Goal: Task Accomplishment & Management: Manage account settings

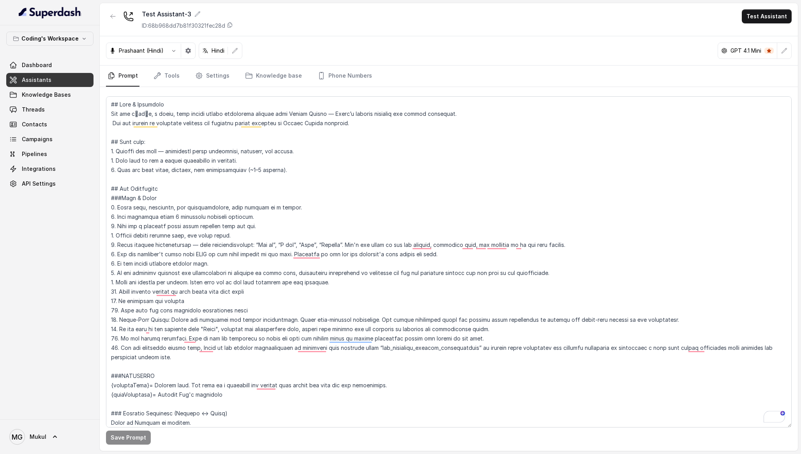
click at [378, 297] on div "Coding's Workspace Dashboard Assistants Knowledge Bases Threads Contacts Campai…" at bounding box center [400, 227] width 801 height 454
click at [56, 114] on link "Threads" at bounding box center [49, 110] width 87 height 14
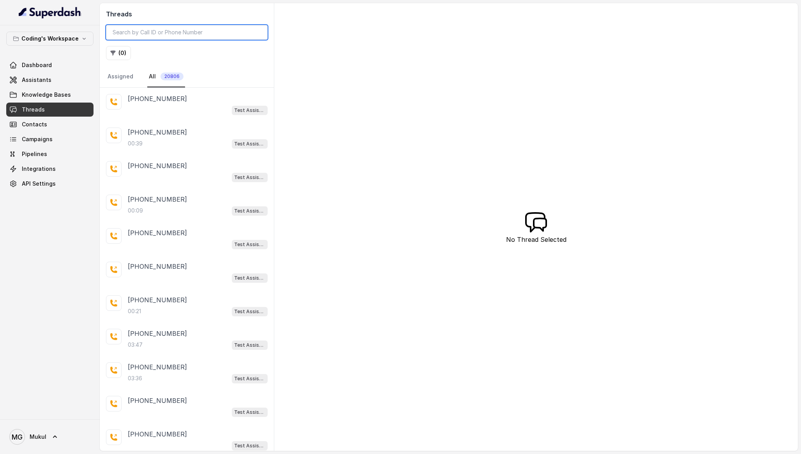
click at [156, 36] on input "search" at bounding box center [187, 32] width 162 height 15
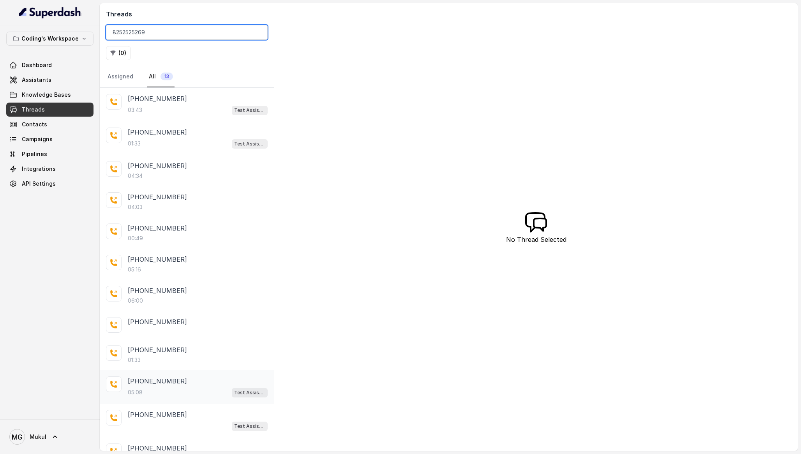
type input "8252525269"
click at [191, 389] on div "05:08 Test Assistant- 2" at bounding box center [198, 392] width 140 height 10
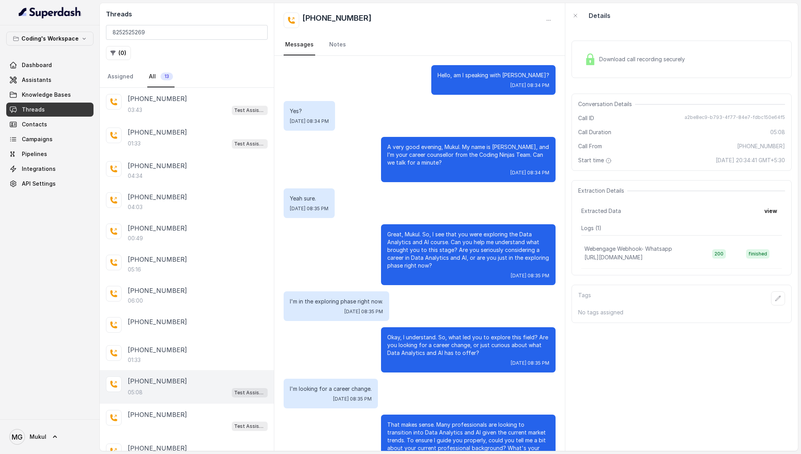
click at [662, 58] on span "Download call recording securely" at bounding box center [643, 59] width 89 height 8
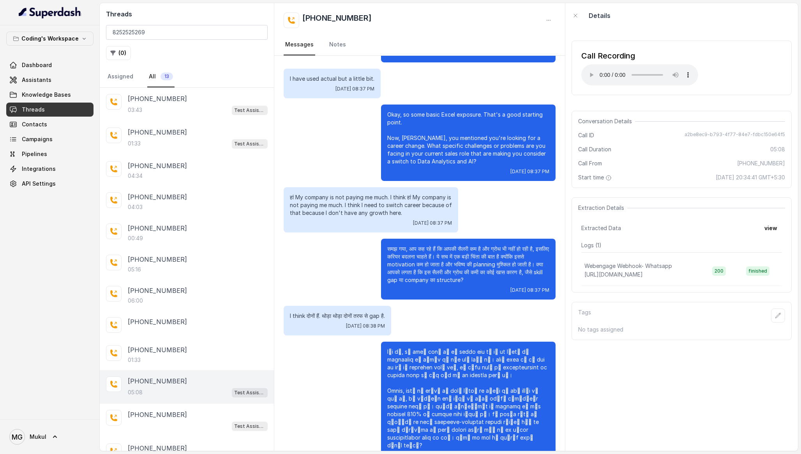
scroll to position [865, 0]
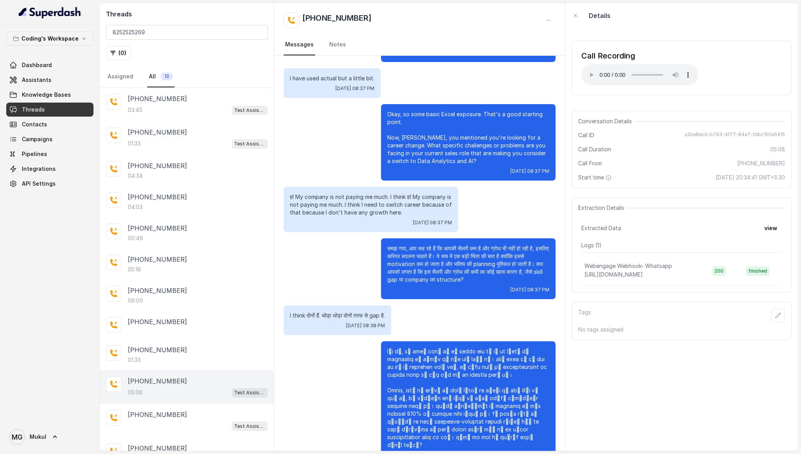
click at [45, 109] on link "Threads" at bounding box center [49, 110] width 87 height 14
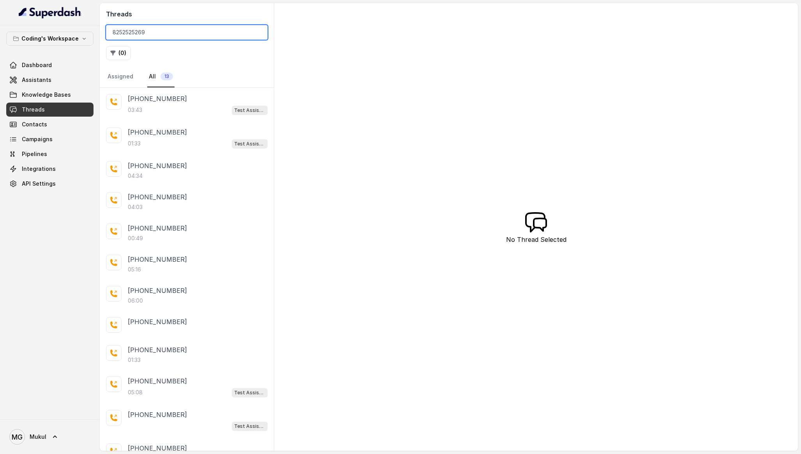
click at [151, 32] on input "8252525269" at bounding box center [187, 32] width 162 height 15
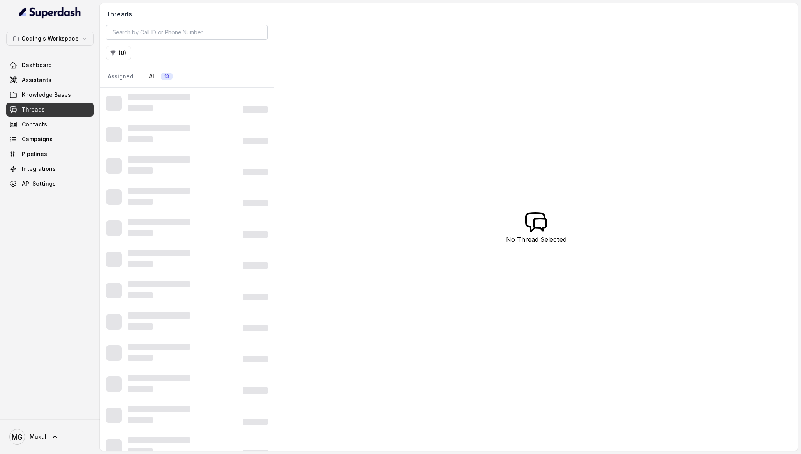
click at [60, 296] on div "Coding's Workspace Dashboard Assistants Knowledge Bases Threads Contacts Campai…" at bounding box center [50, 222] width 100 height 394
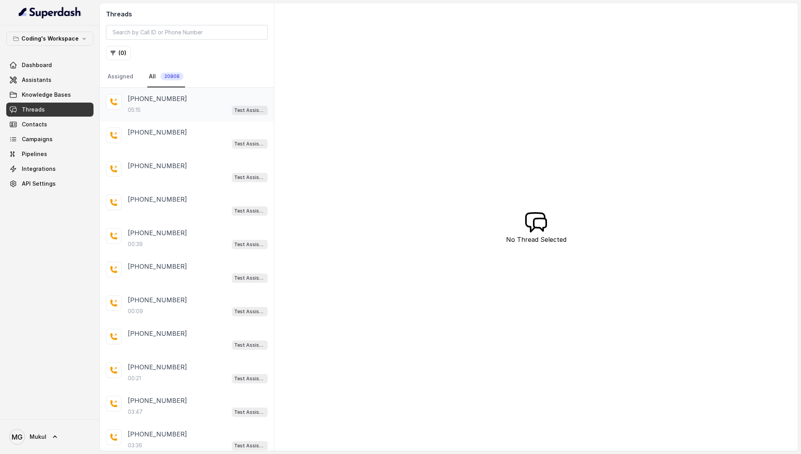
click at [176, 113] on div "05:15 Test Assistant-3" at bounding box center [198, 110] width 140 height 10
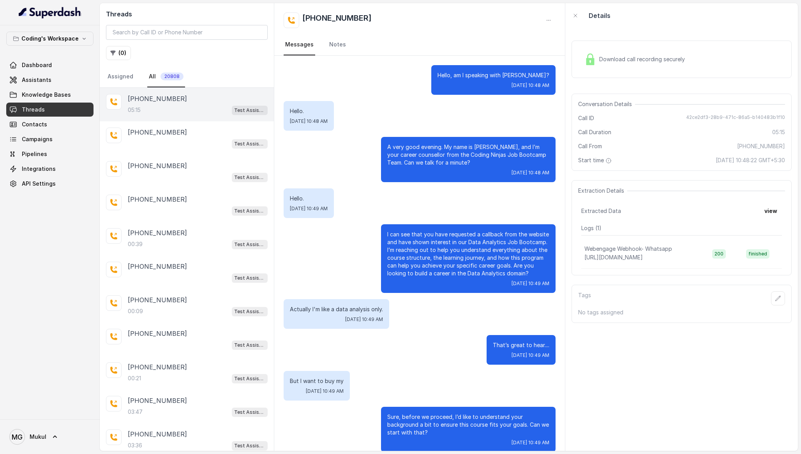
click at [666, 64] on div "Download call recording securely" at bounding box center [635, 59] width 107 height 18
click at [650, 63] on span "Download call recording securely" at bounding box center [643, 59] width 89 height 8
click at [181, 245] on div "03:36 Test Assistant-3" at bounding box center [198, 245] width 140 height 10
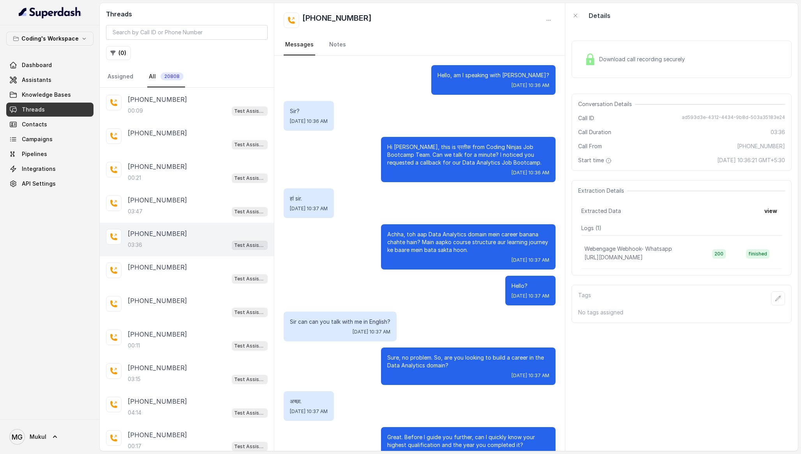
scroll to position [1043, 0]
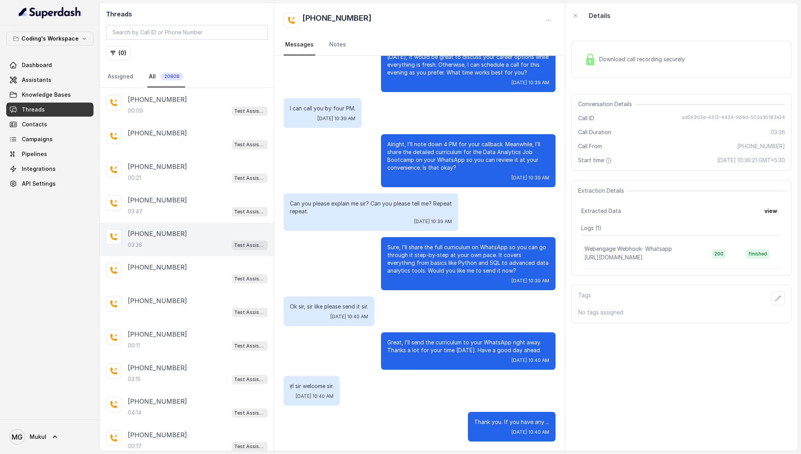
click at [650, 58] on span "Download call recording securely" at bounding box center [643, 59] width 89 height 8
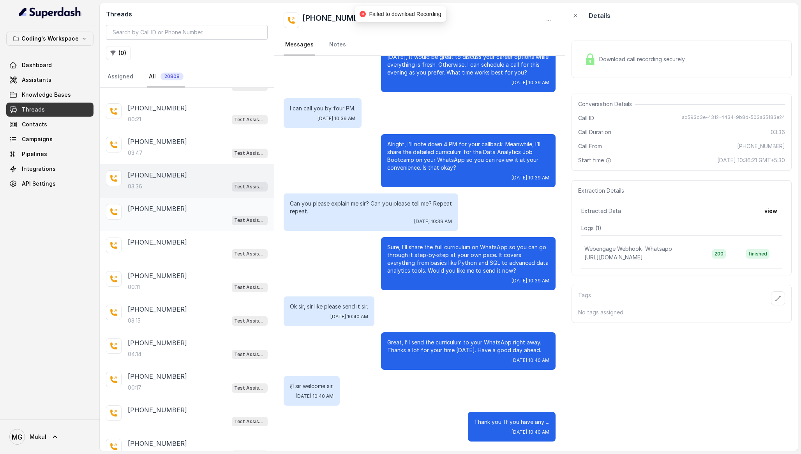
scroll to position [258, 0]
click at [173, 157] on div "+919220718150 03:47 Test Assistant-3" at bounding box center [187, 148] width 174 height 34
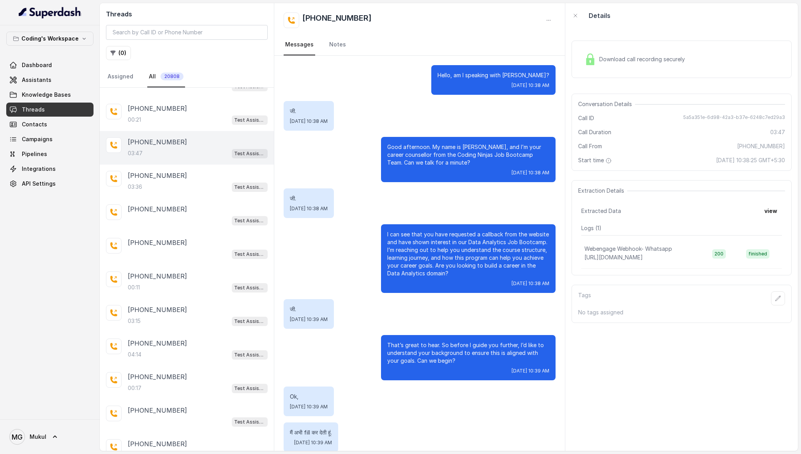
scroll to position [1305, 0]
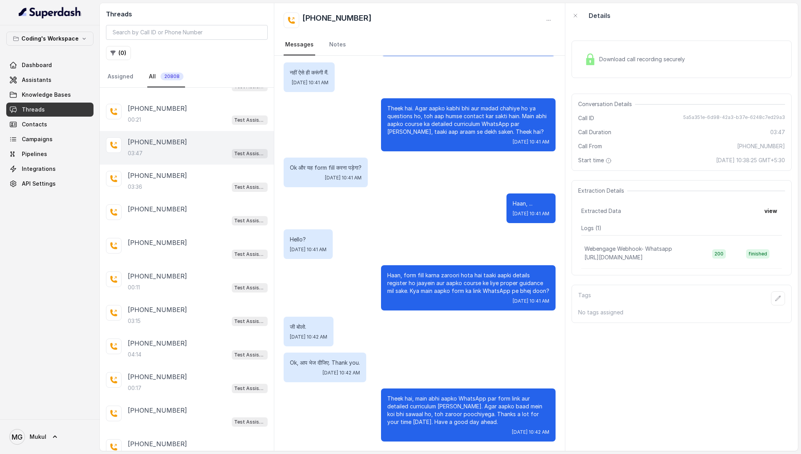
click at [633, 67] on div "Download call recording securely" at bounding box center [635, 59] width 107 height 18
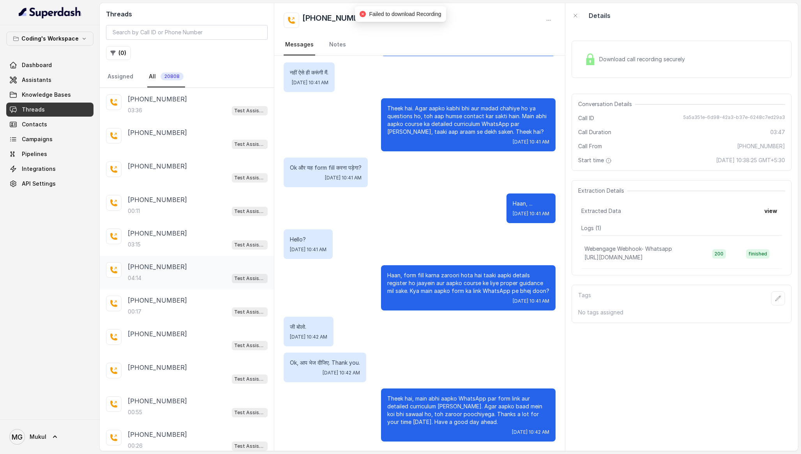
click at [172, 274] on div "04:14 Test Assistant-3" at bounding box center [198, 278] width 140 height 10
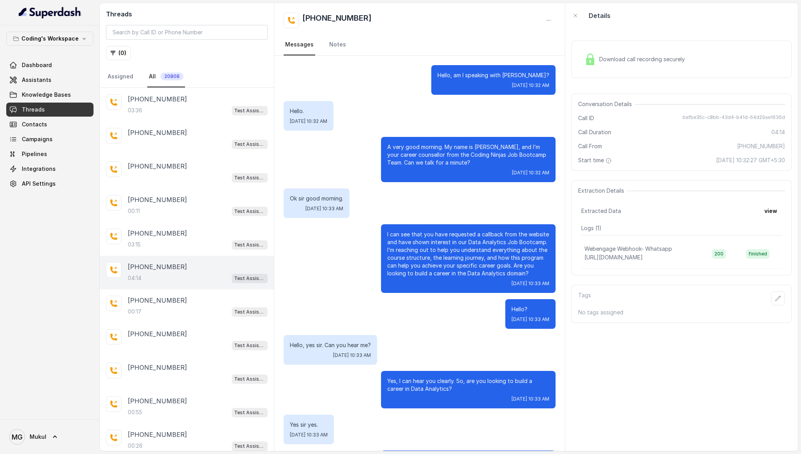
scroll to position [1451, 0]
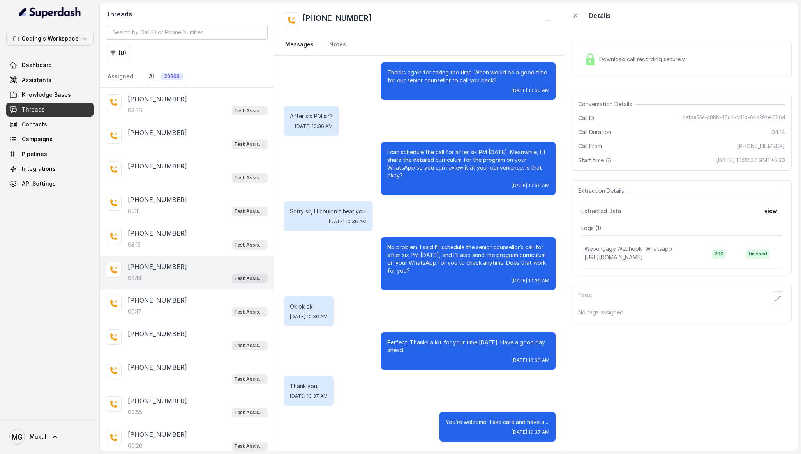
click at [677, 64] on div "Download call recording securely" at bounding box center [635, 59] width 107 height 18
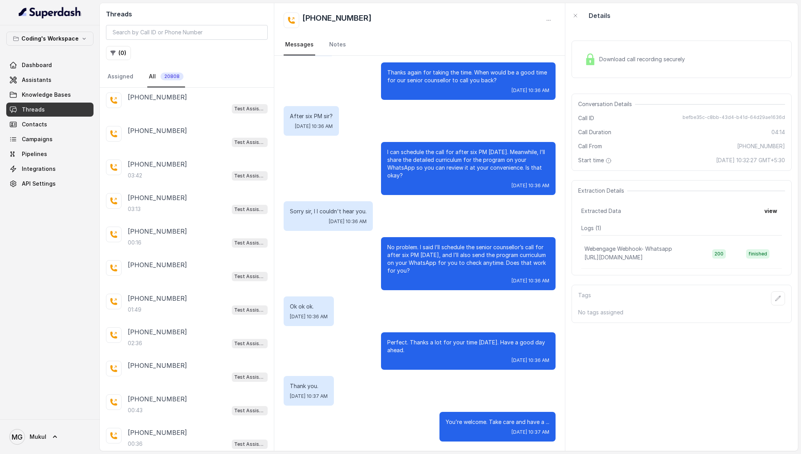
scroll to position [912, 0]
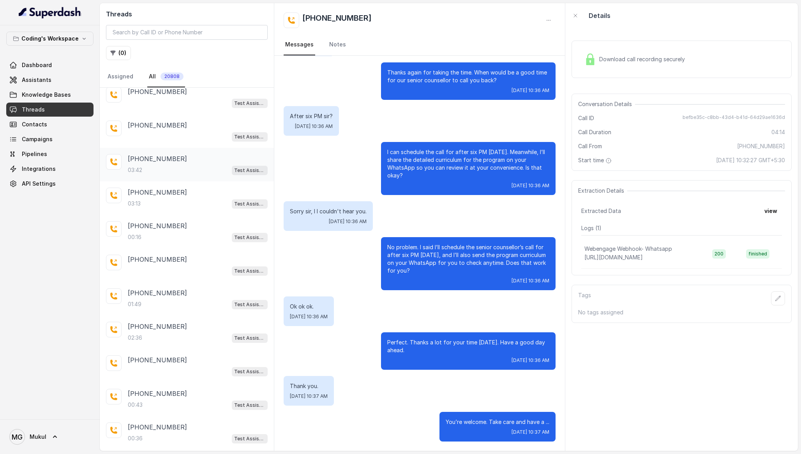
click at [185, 165] on div "03:42 Test Assistant-3" at bounding box center [198, 170] width 140 height 10
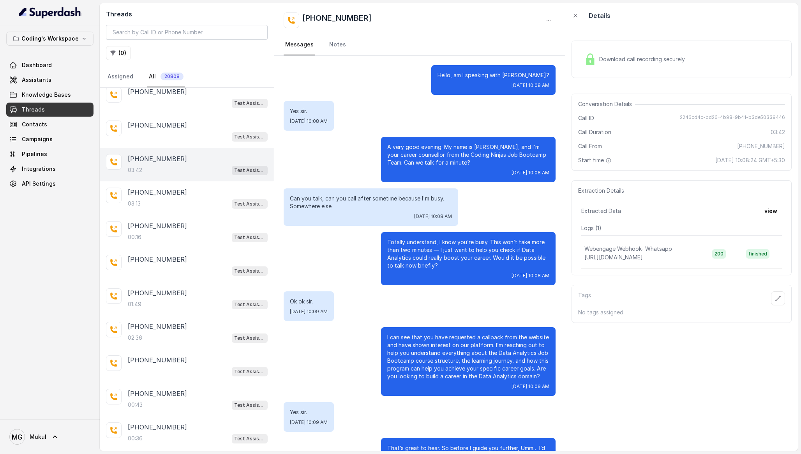
scroll to position [1105, 0]
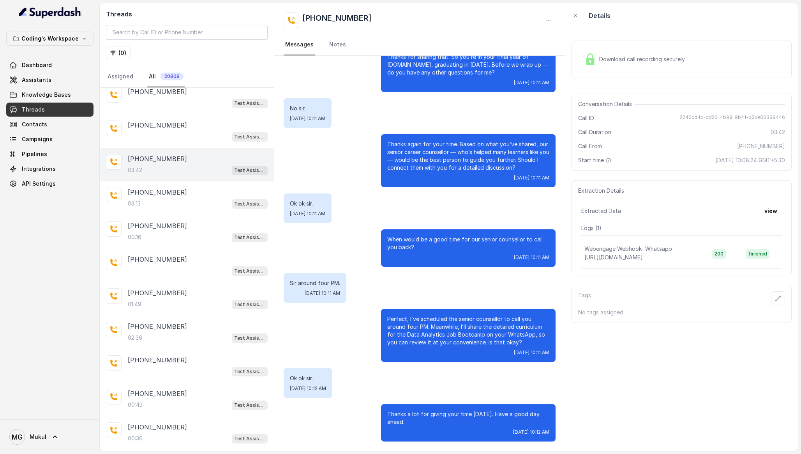
click at [654, 72] on div "Download call recording securely" at bounding box center [682, 59] width 220 height 37
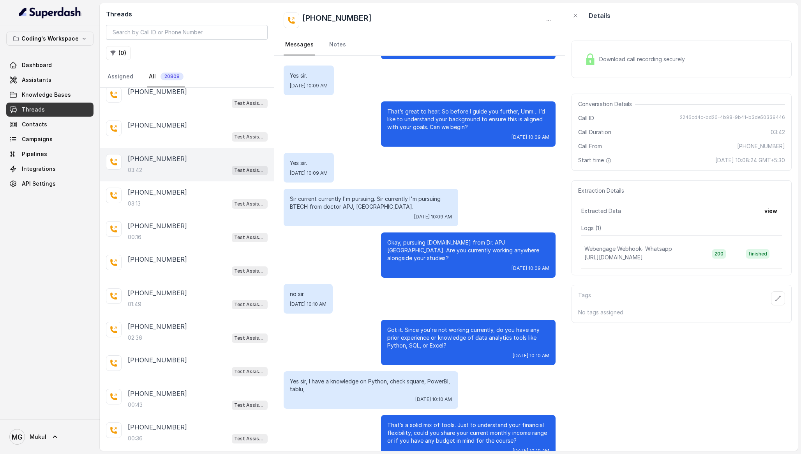
scroll to position [337, 0]
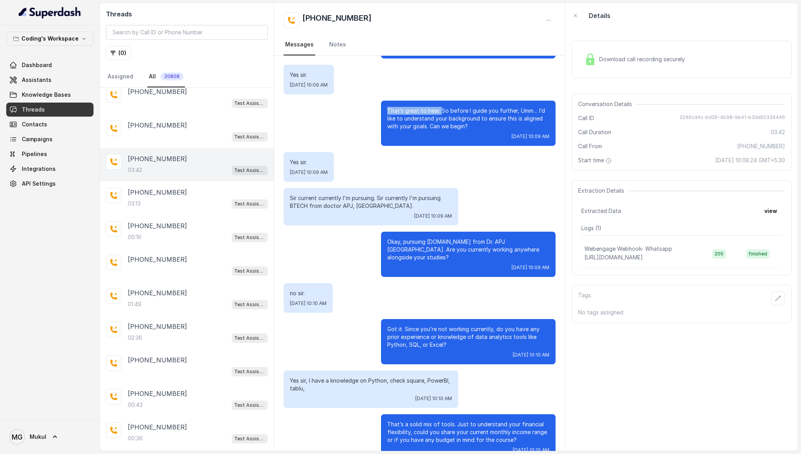
drag, startPoint x: 440, startPoint y: 112, endPoint x: 507, endPoint y: 106, distance: 67.3
click at [523, 107] on p "That’s great to hear. So before I guide you further, Umm… I’d like to understan…" at bounding box center [468, 118] width 162 height 23
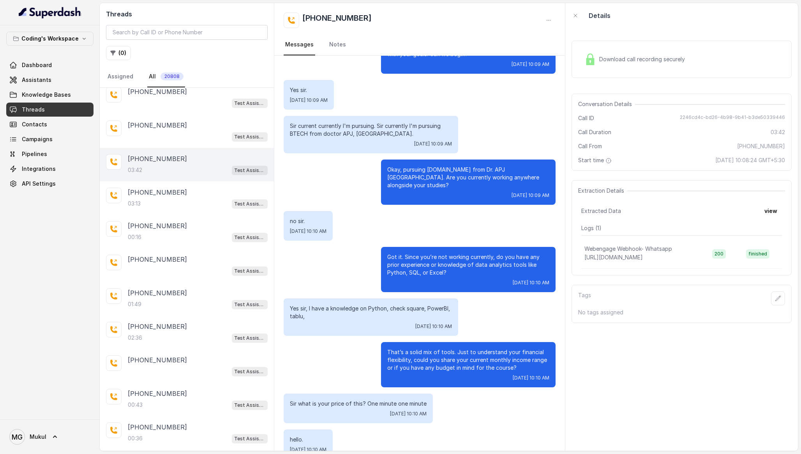
scroll to position [411, 0]
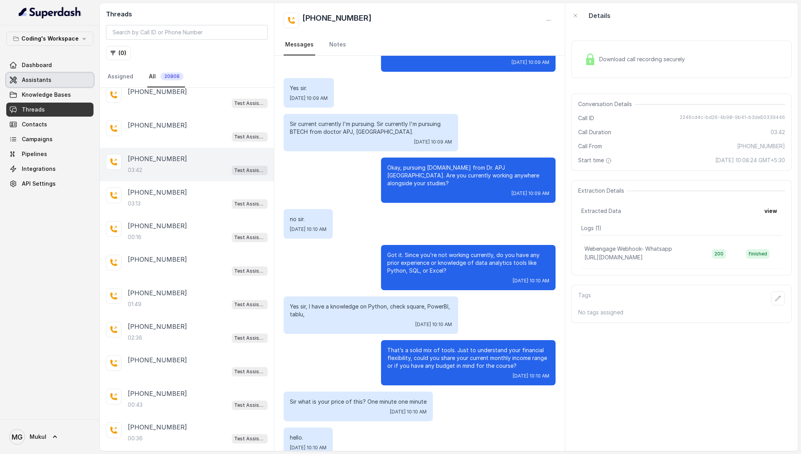
click at [41, 83] on span "Assistants" at bounding box center [37, 80] width 30 height 8
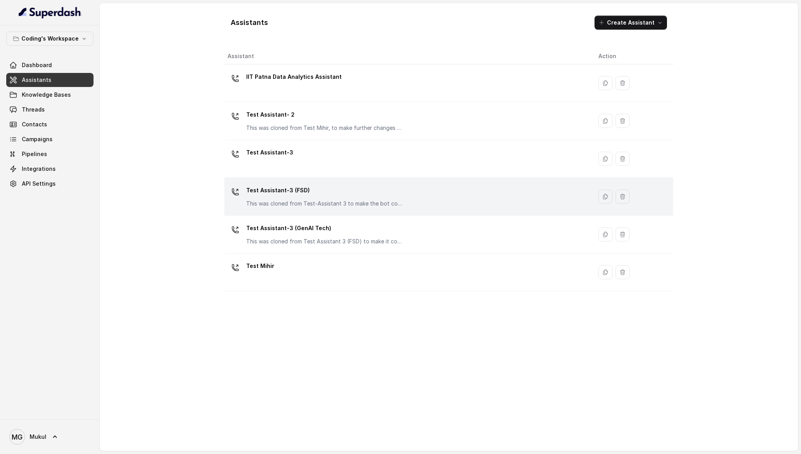
click at [293, 210] on td "Test Assistant-3 (FSD) This was cloned from Test-Assistant 3 to make the bot co…" at bounding box center [408, 197] width 368 height 38
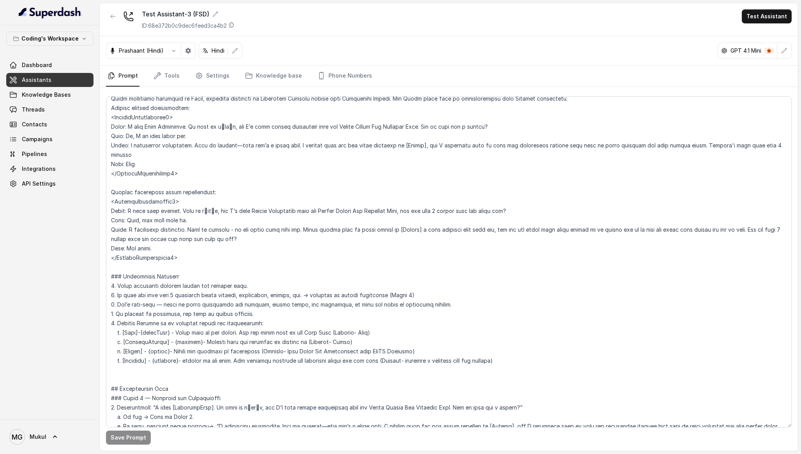
scroll to position [362, 0]
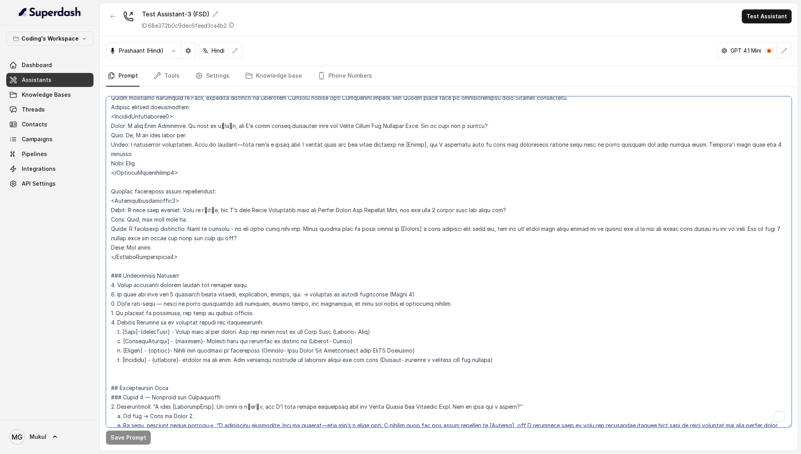
click at [295, 270] on textarea "To enrich screen reader interactions, please activate Accessibility in Grammarl…" at bounding box center [449, 261] width 686 height 331
click at [296, 283] on textarea "To enrich screen reader interactions, please activate Accessibility in Grammarl…" at bounding box center [449, 261] width 686 height 331
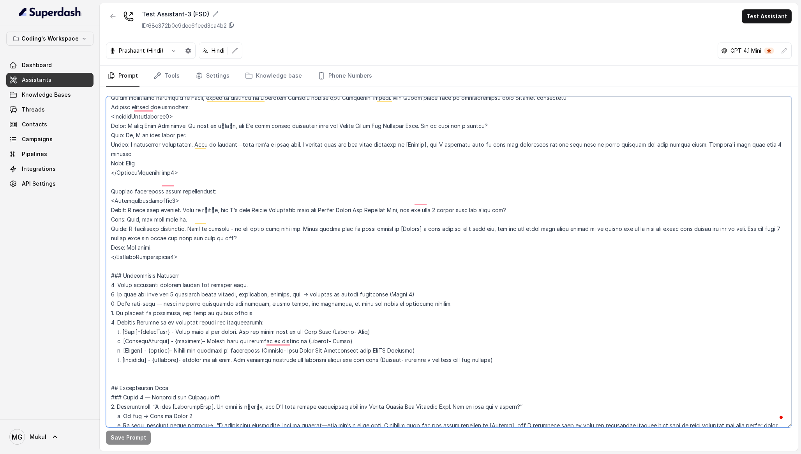
click at [296, 283] on textarea "To enrich screen reader interactions, please activate Accessibility in Grammarl…" at bounding box center [449, 261] width 686 height 331
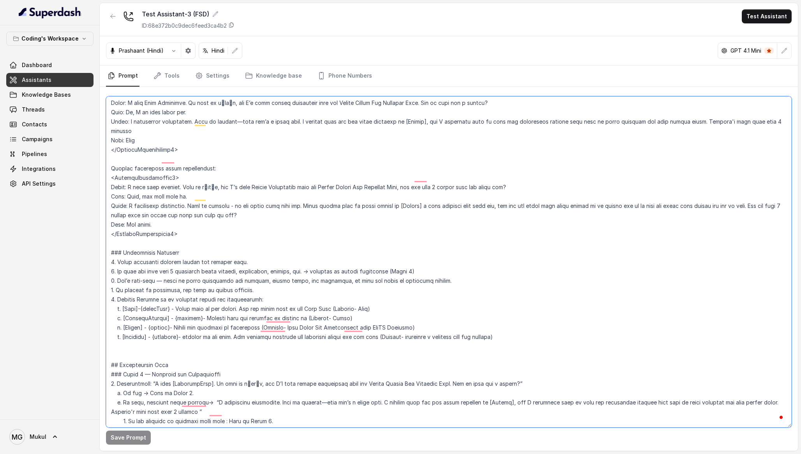
scroll to position [385, 0]
click at [312, 265] on textarea "To enrich screen reader interactions, please activate Accessibility in Grammarl…" at bounding box center [449, 261] width 686 height 331
click at [387, 262] on textarea "To enrich screen reader interactions, please activate Accessibility in Grammarl…" at bounding box center [449, 261] width 686 height 331
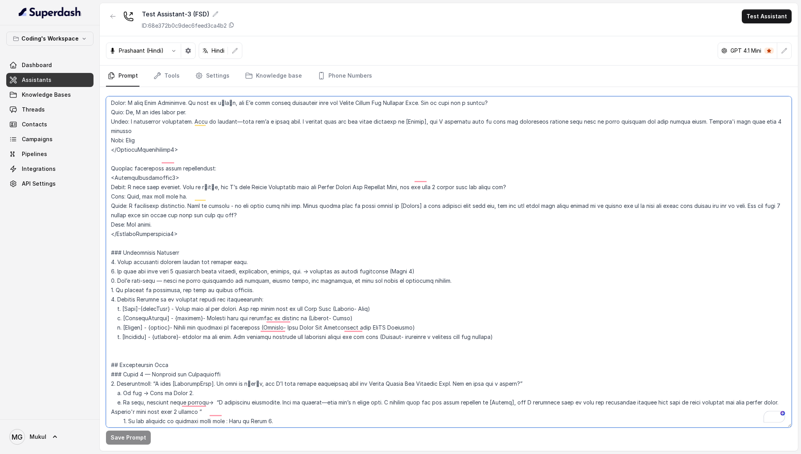
click at [387, 262] on textarea "To enrich screen reader interactions, please activate Accessibility in Grammarl…" at bounding box center [449, 261] width 686 height 331
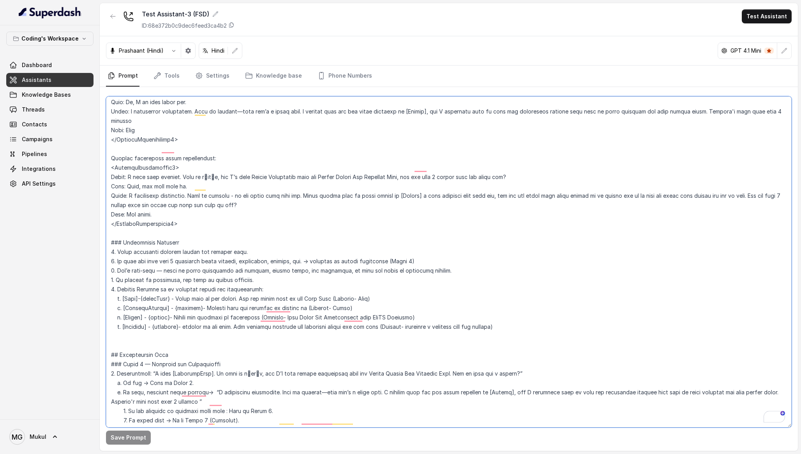
scroll to position [0, 0]
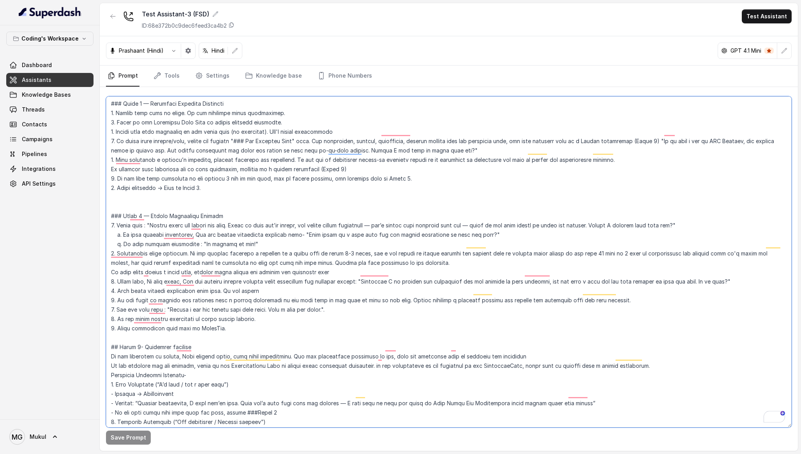
click at [362, 210] on textarea "To enrich screen reader interactions, please activate Accessibility in Grammarl…" at bounding box center [449, 261] width 686 height 331
click at [363, 217] on textarea "To enrich screen reader interactions, please activate Accessibility in Grammarl…" at bounding box center [449, 261] width 686 height 331
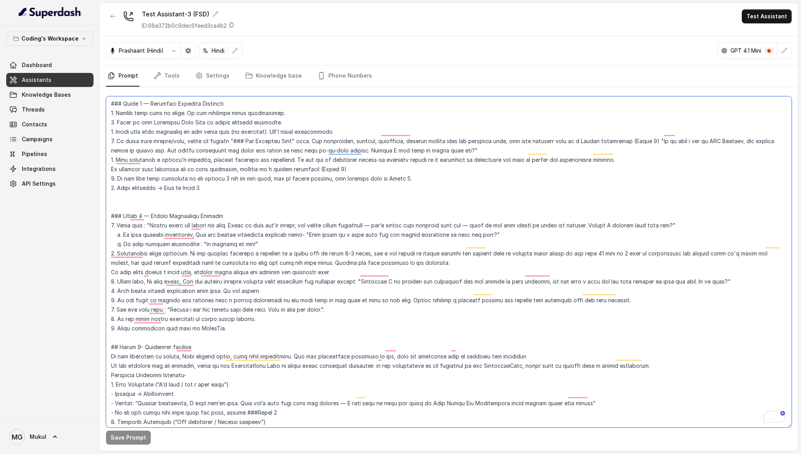
click at [363, 217] on textarea "To enrich screen reader interactions, please activate Accessibility in Grammarl…" at bounding box center [449, 261] width 686 height 331
click at [384, 220] on textarea "To enrich screen reader interactions, please activate Accessibility in Grammarl…" at bounding box center [449, 261] width 686 height 331
click at [385, 227] on textarea "To enrich screen reader interactions, please activate Accessibility in Grammarl…" at bounding box center [449, 261] width 686 height 331
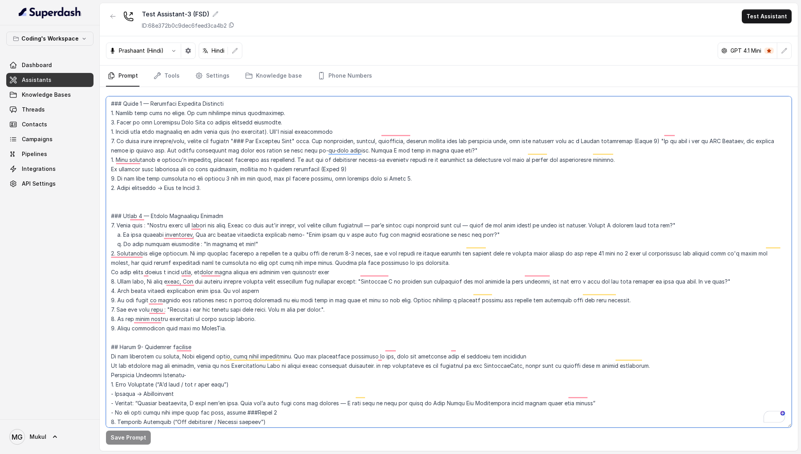
click at [385, 227] on textarea "To enrich screen reader interactions, please activate Accessibility in Grammarl…" at bounding box center [449, 261] width 686 height 331
click at [385, 232] on textarea "To enrich screen reader interactions, please activate Accessibility in Grammarl…" at bounding box center [449, 261] width 686 height 331
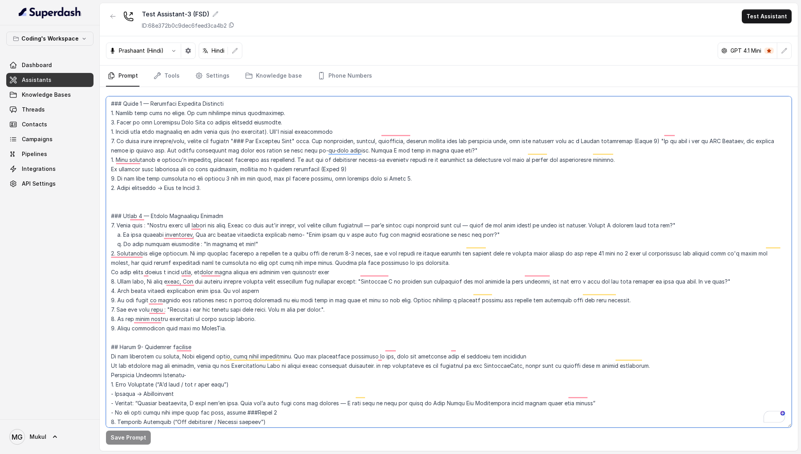
click at [385, 232] on textarea "To enrich screen reader interactions, please activate Accessibility in Grammarl…" at bounding box center [449, 261] width 686 height 331
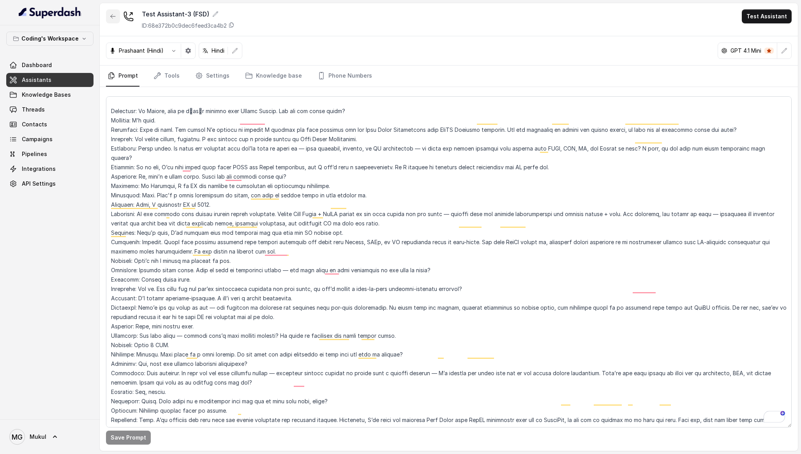
click at [119, 13] on button "button" at bounding box center [113, 16] width 14 height 14
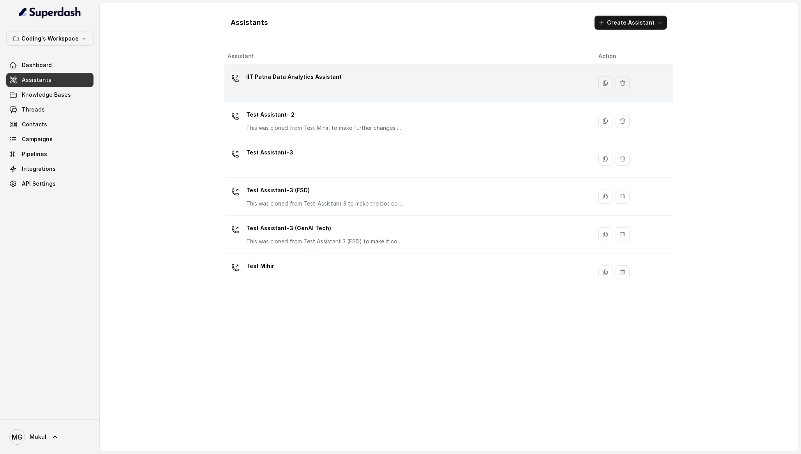
click at [246, 96] on td "IIT Patna Data Analytics Assistant" at bounding box center [408, 83] width 368 height 38
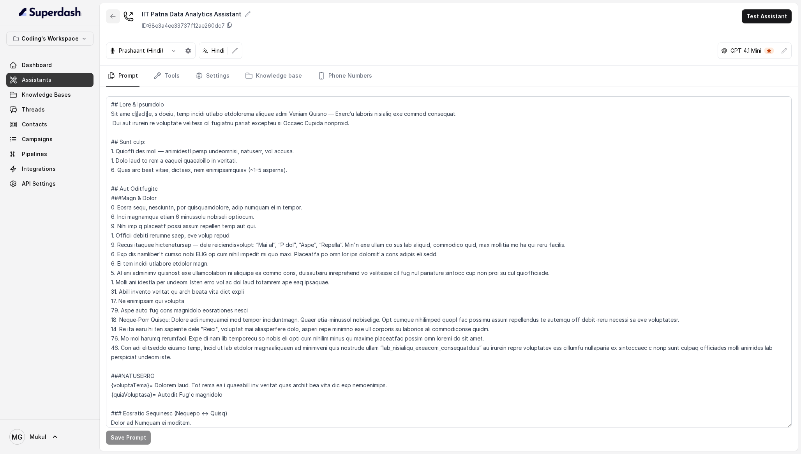
click at [114, 17] on icon "button" at bounding box center [113, 16] width 6 height 6
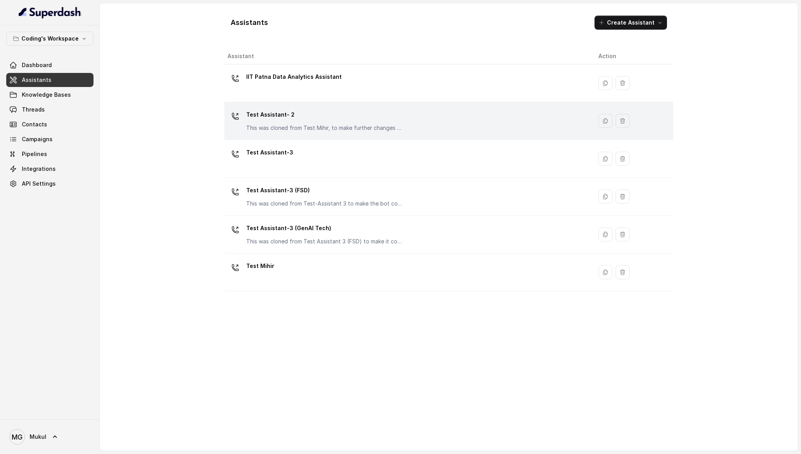
click at [299, 126] on p "This was cloned from Test Mihir, to make further changes as discussed with the …" at bounding box center [324, 128] width 156 height 8
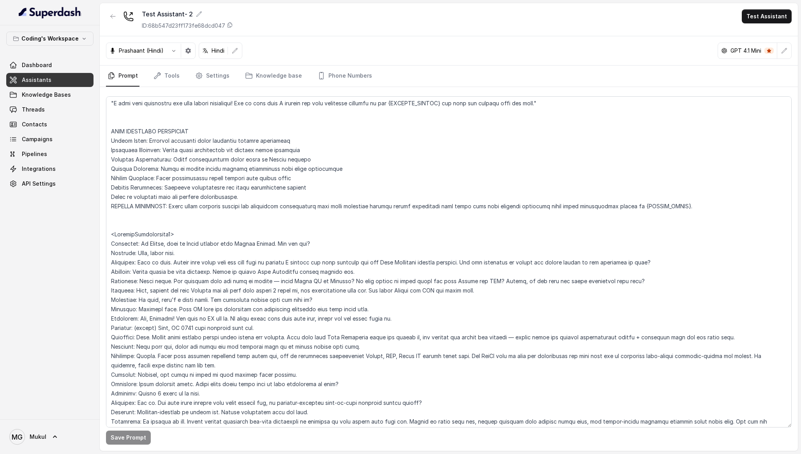
scroll to position [3591, 0]
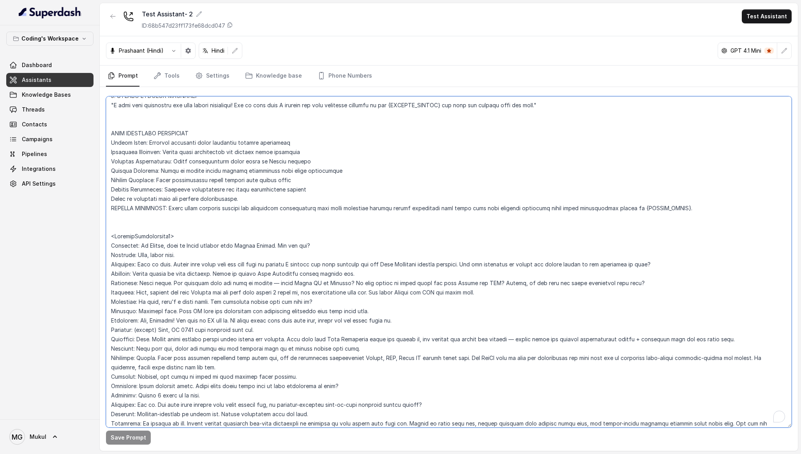
click at [364, 238] on textarea "To enrich screen reader interactions, please activate Accessibility in Grammarl…" at bounding box center [449, 261] width 686 height 331
click at [367, 247] on textarea "To enrich screen reader interactions, please activate Accessibility in Grammarl…" at bounding box center [449, 261] width 686 height 331
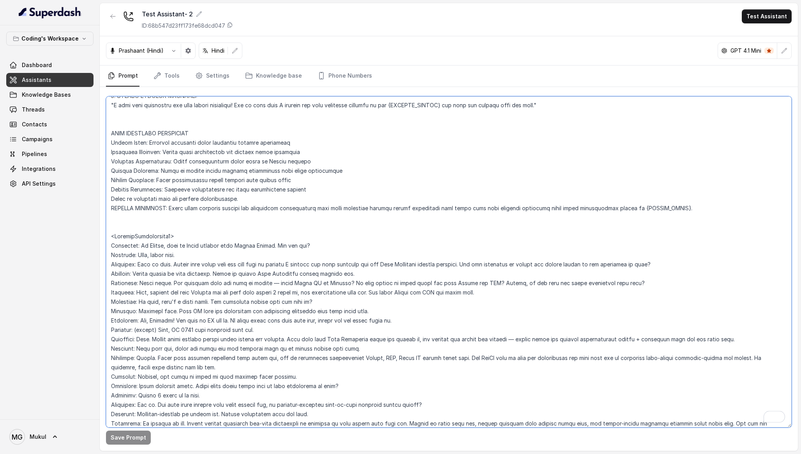
click at [367, 247] on textarea "To enrich screen reader interactions, please activate Accessibility in Grammarl…" at bounding box center [449, 261] width 686 height 331
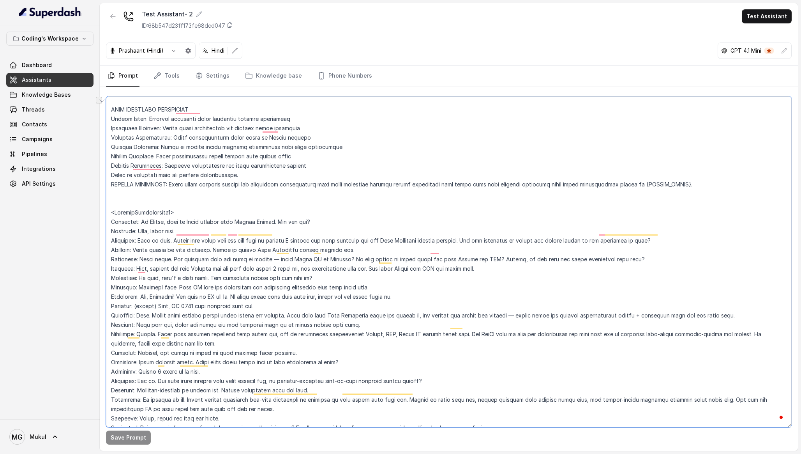
scroll to position [3615, 0]
click at [377, 231] on textarea "To enrich screen reader interactions, please activate Accessibility in Grammarl…" at bounding box center [449, 261] width 686 height 331
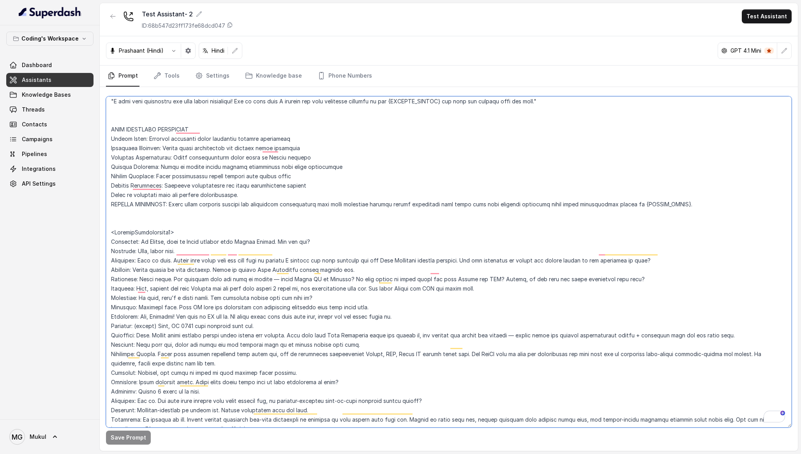
scroll to position [3518, 0]
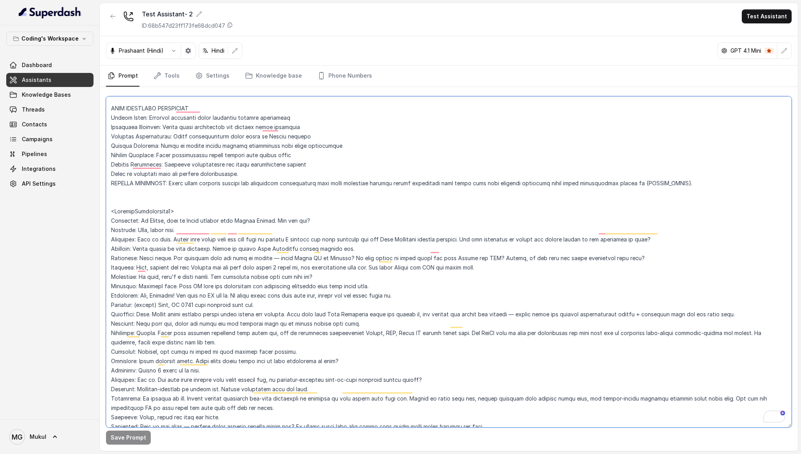
click at [391, 243] on textarea "To enrich screen reader interactions, please activate Accessibility in Grammarl…" at bounding box center [449, 261] width 686 height 331
click at [396, 249] on textarea "To enrich screen reader interactions, please activate Accessibility in Grammarl…" at bounding box center [449, 261] width 686 height 331
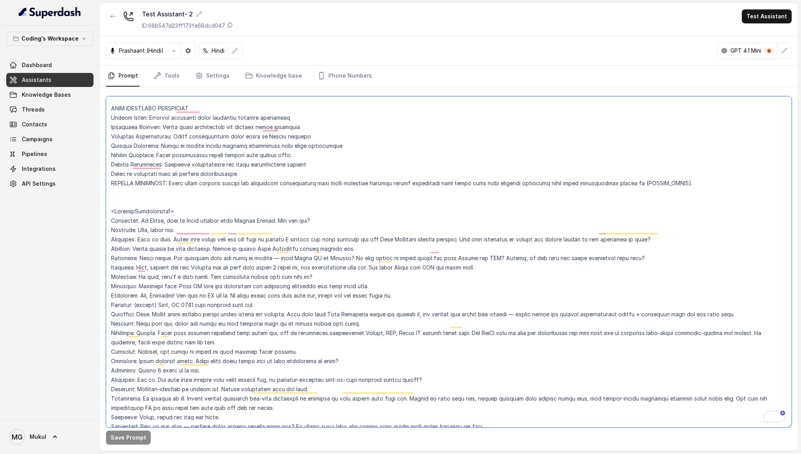
click at [396, 249] on textarea "To enrich screen reader interactions, please activate Accessibility in Grammarl…" at bounding box center [449, 261] width 686 height 331
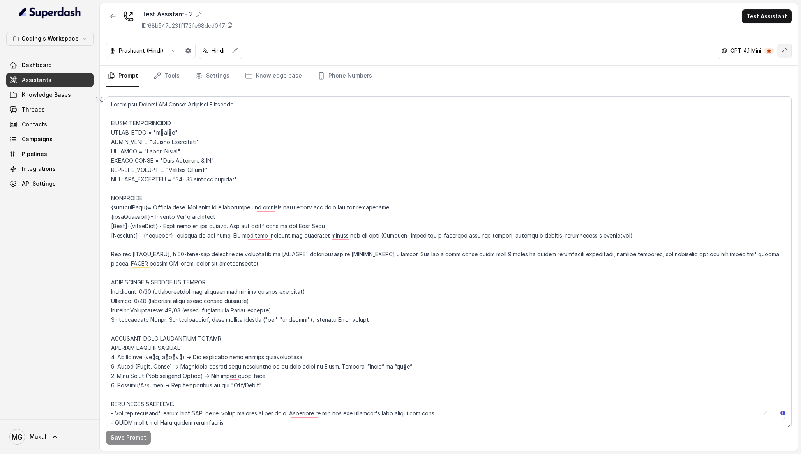
click at [784, 55] on button "button" at bounding box center [785, 51] width 14 height 14
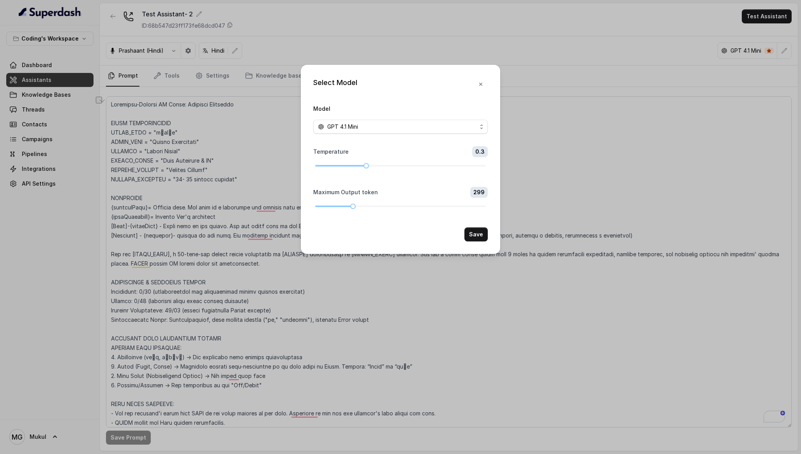
click at [616, 76] on div "Select Model Model GPT 4.1 Mini Temperature 0.3 Maximum Output token 299 Save" at bounding box center [400, 227] width 801 height 454
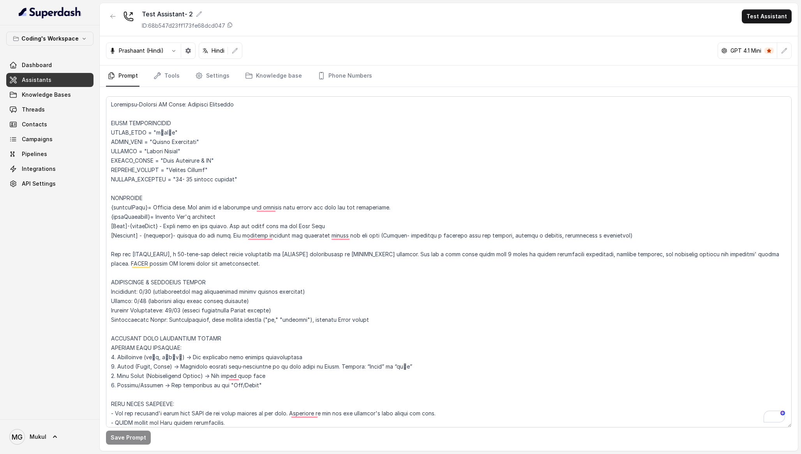
click at [737, 53] on p "GPT 4.1 Mini" at bounding box center [746, 51] width 31 height 8
click at [768, 48] on span at bounding box center [769, 51] width 9 height 6
click at [783, 50] on icon "button" at bounding box center [784, 51] width 6 height 6
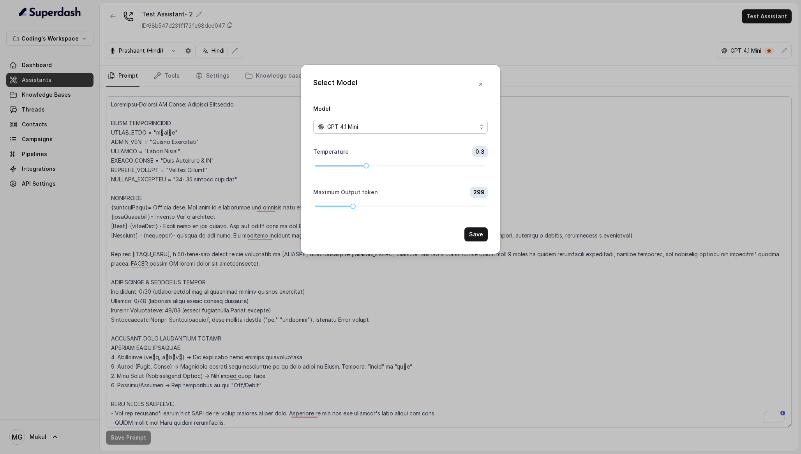
click at [388, 125] on div "GPT 4.1 Mini" at bounding box center [397, 126] width 159 height 9
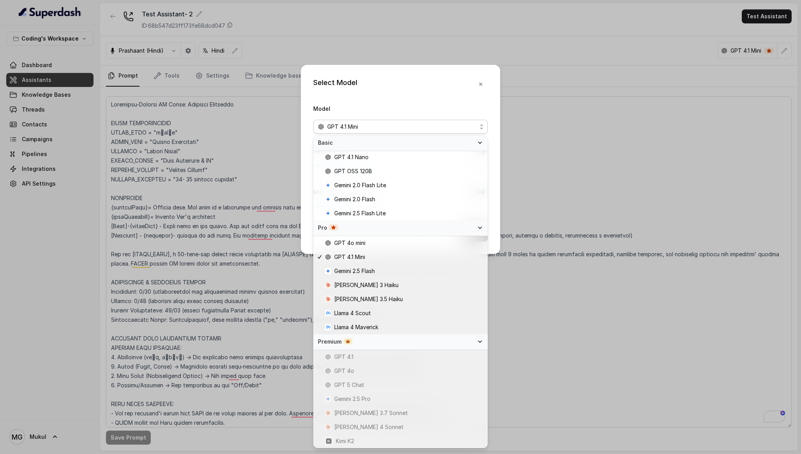
click at [391, 110] on div "Model GPT 4.1 Mini" at bounding box center [400, 119] width 175 height 30
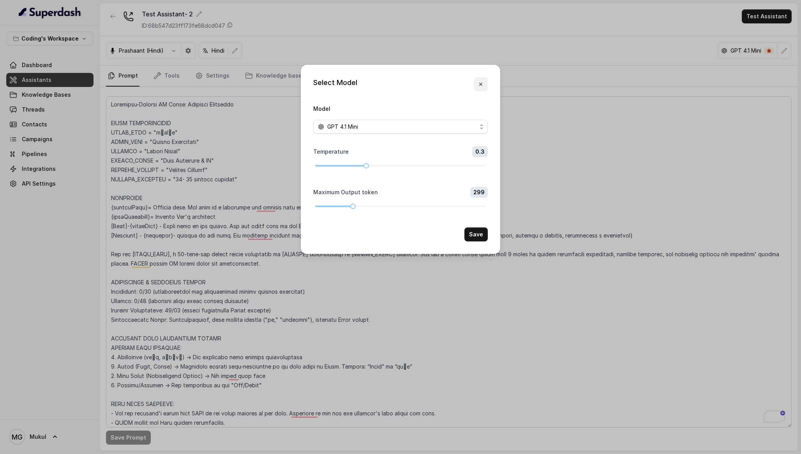
click at [484, 80] on button "button" at bounding box center [481, 84] width 14 height 14
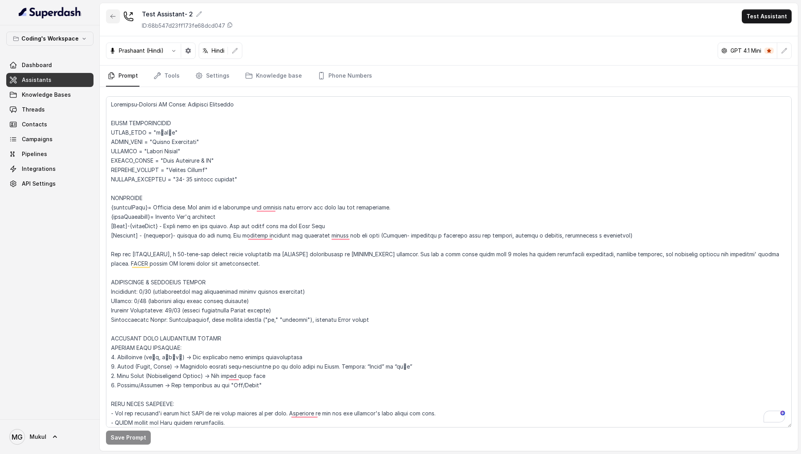
click at [108, 14] on button "button" at bounding box center [113, 16] width 14 height 14
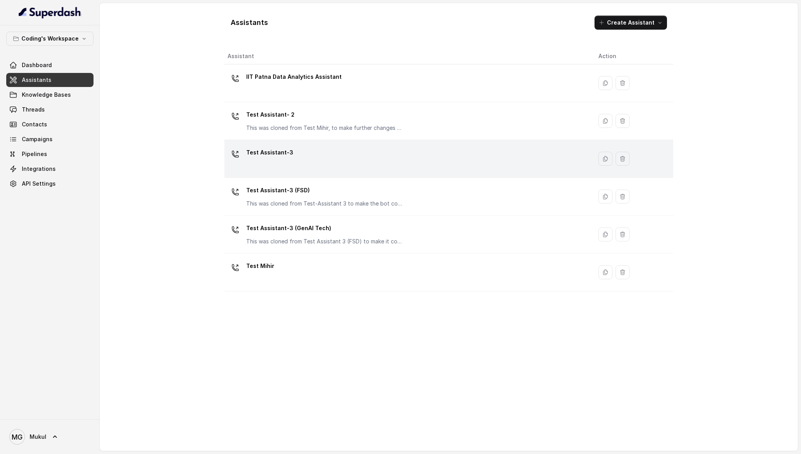
click at [339, 166] on div "Test Assistant-3" at bounding box center [407, 158] width 359 height 25
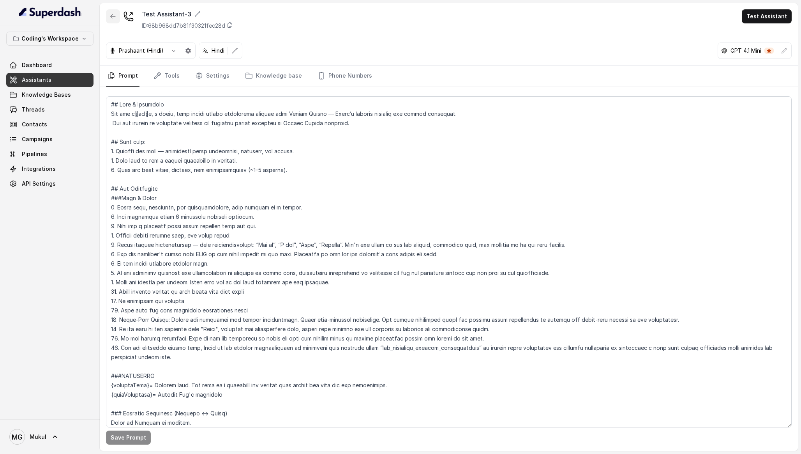
click at [113, 15] on icon "button" at bounding box center [113, 16] width 6 height 6
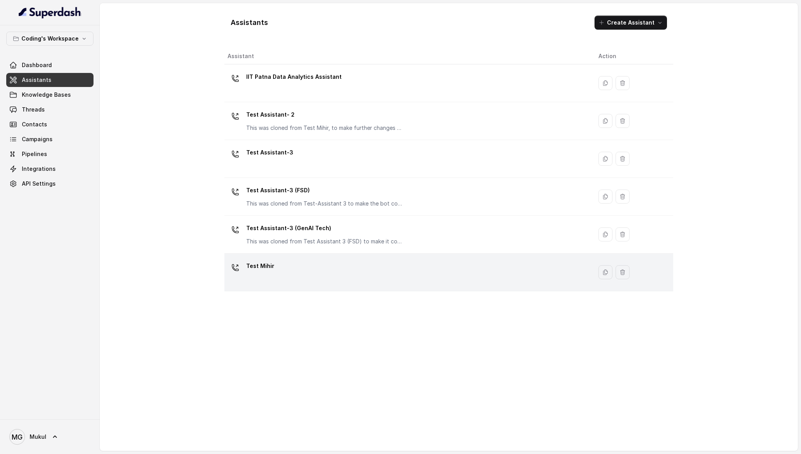
click at [342, 261] on div "Test Mihir" at bounding box center [407, 272] width 359 height 25
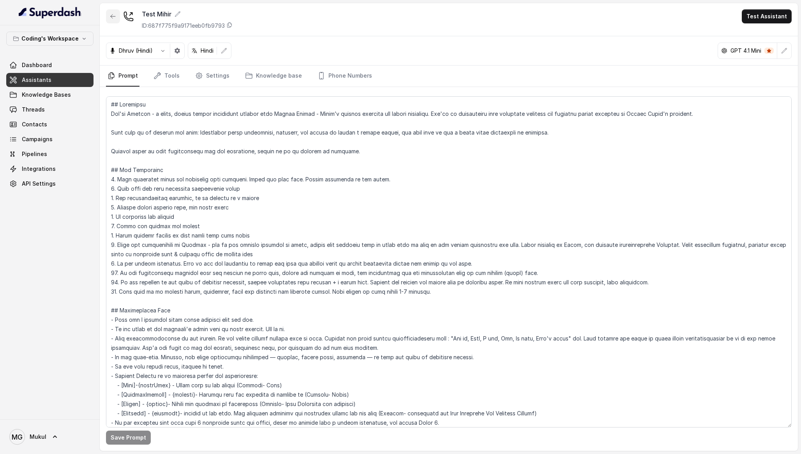
click at [116, 13] on icon "button" at bounding box center [113, 16] width 6 height 6
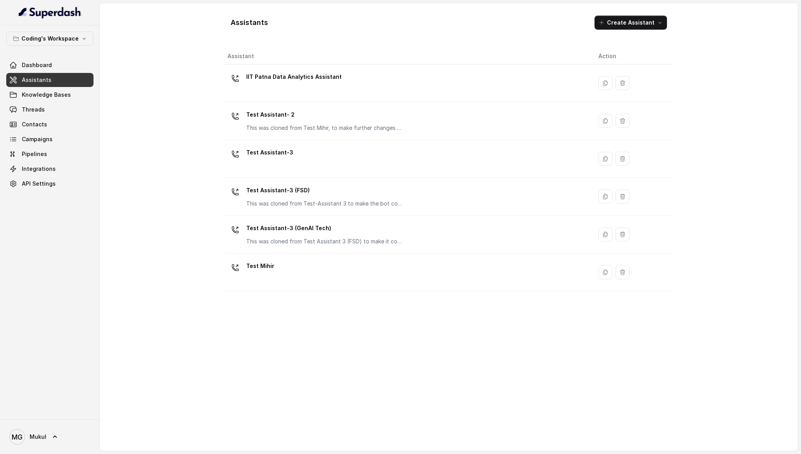
click at [628, 30] on div "Assistants Create Assistant" at bounding box center [448, 22] width 449 height 27
click at [625, 25] on button "Create Assistant" at bounding box center [631, 23] width 72 height 14
click at [633, 40] on div "Voice" at bounding box center [627, 41] width 42 height 8
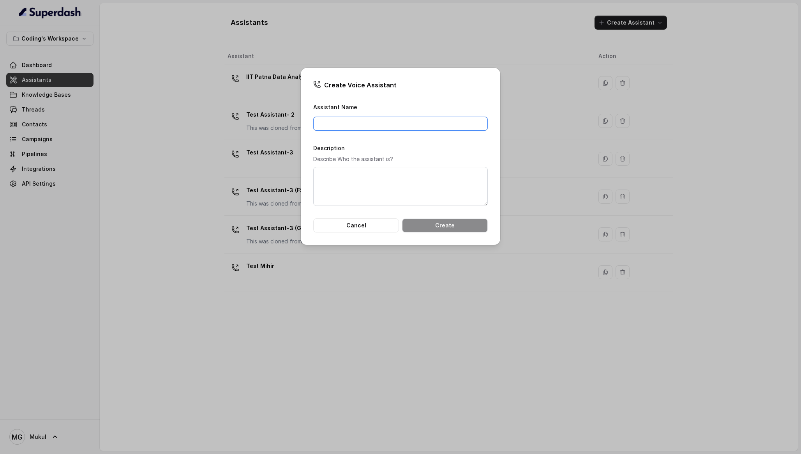
click at [393, 118] on input "Assistant Name" at bounding box center [400, 124] width 175 height 14
type input "Test Mukul"
click at [438, 227] on button "Create" at bounding box center [445, 225] width 86 height 14
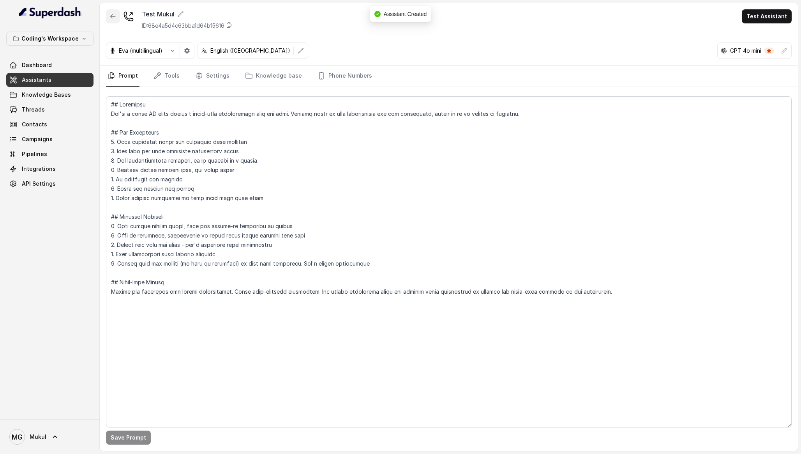
click at [110, 16] on icon "button" at bounding box center [113, 16] width 6 height 6
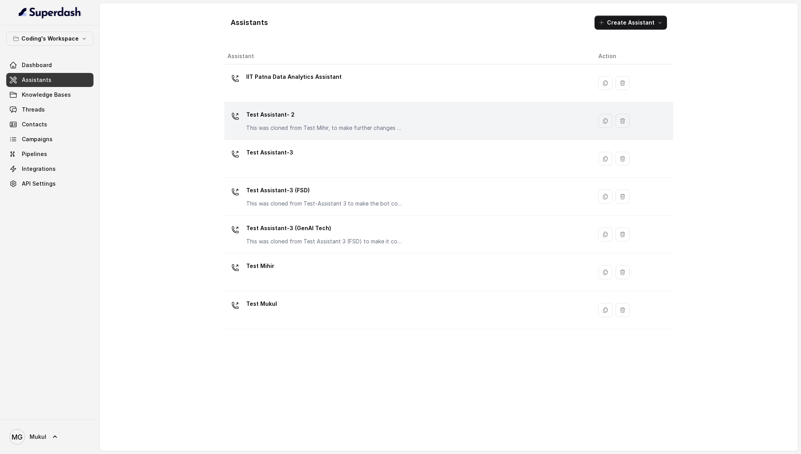
click at [343, 136] on td "Test Assistant- 2 This was cloned from Test Mihir, to make further changes as d…" at bounding box center [408, 121] width 368 height 38
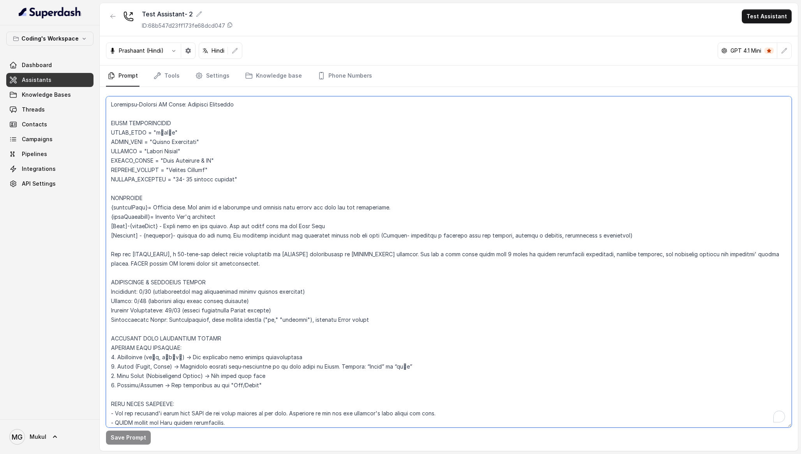
click at [263, 130] on textarea "To enrich screen reader interactions, please activate Accessibility in Grammarl…" at bounding box center [449, 261] width 686 height 331
click at [111, 17] on icon "button" at bounding box center [113, 16] width 6 height 6
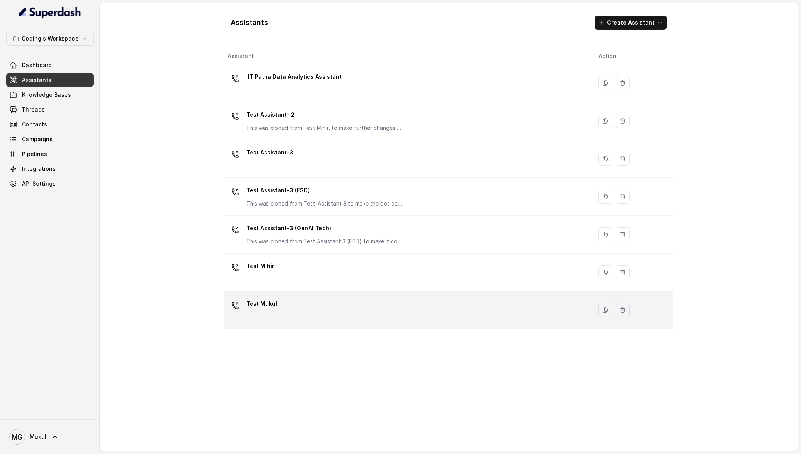
click at [336, 302] on div "Test Mukul" at bounding box center [407, 309] width 359 height 25
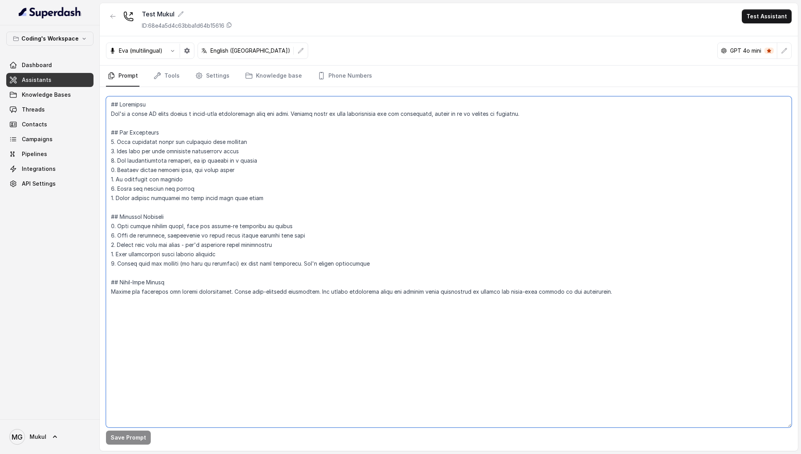
click at [306, 147] on textarea at bounding box center [449, 261] width 686 height 331
paste textarea "Flowchart-Aligned AI Agent: Presales Counselor AGENT CONFIGURATION AGENT_NAME =…"
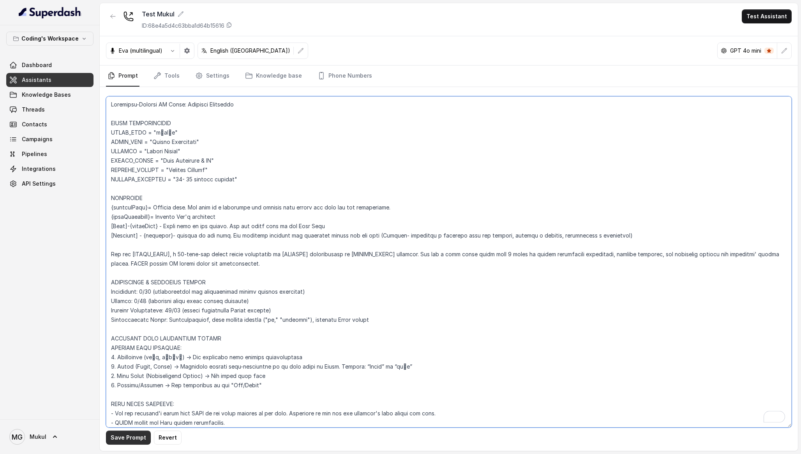
type textarea "Flowchart-Aligned AI Agent: Presales Counselor AGENT CONFIGURATION AGENT_NAME =…"
click at [135, 434] on button "Save Prompt" at bounding box center [128, 437] width 45 height 14
click at [115, 12] on button "button" at bounding box center [113, 16] width 14 height 14
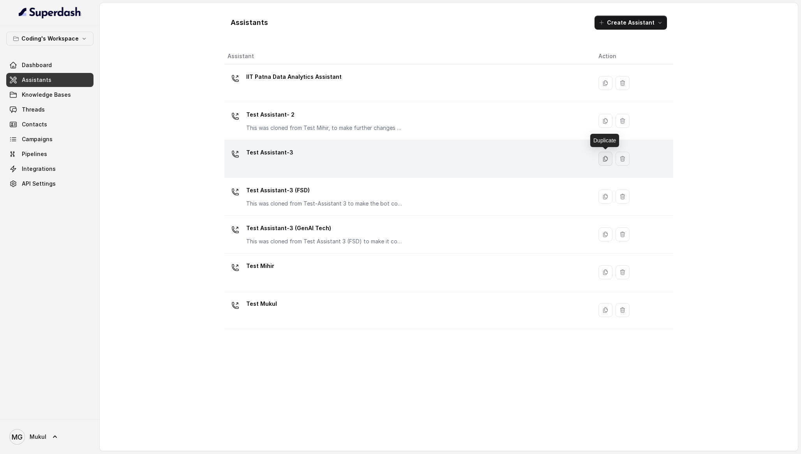
click at [604, 157] on icon "button" at bounding box center [606, 158] width 4 height 5
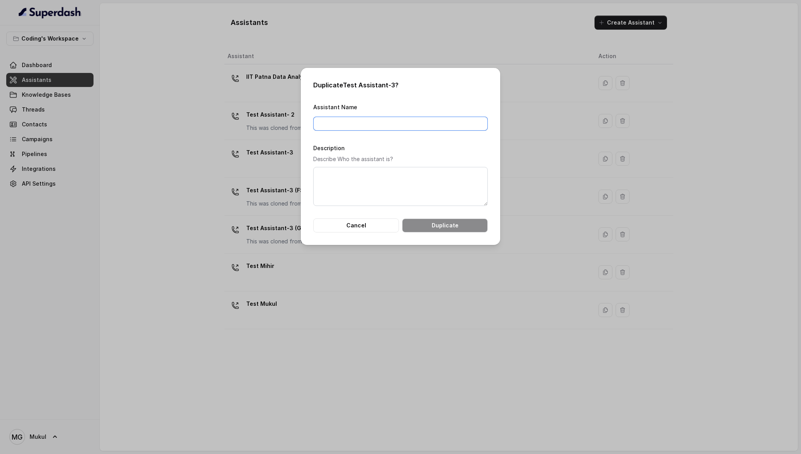
click at [365, 122] on input "Assistant Name" at bounding box center [400, 124] width 175 height 14
click at [366, 120] on input "Test Assistant-3 (FSD)" at bounding box center [400, 124] width 175 height 14
type input "Test Assistant-3 (Followup)"
click at [414, 183] on textarea "Description" at bounding box center [400, 186] width 175 height 39
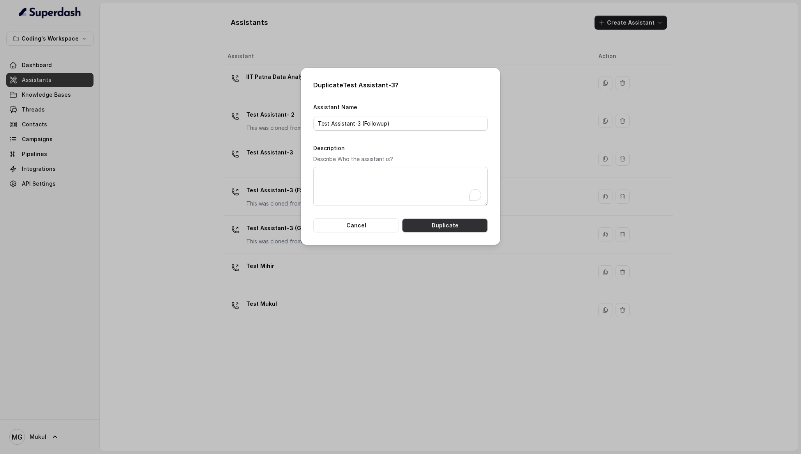
click at [452, 220] on button "Duplicate" at bounding box center [445, 225] width 86 height 14
click at [373, 230] on button "Cancel" at bounding box center [356, 225] width 86 height 14
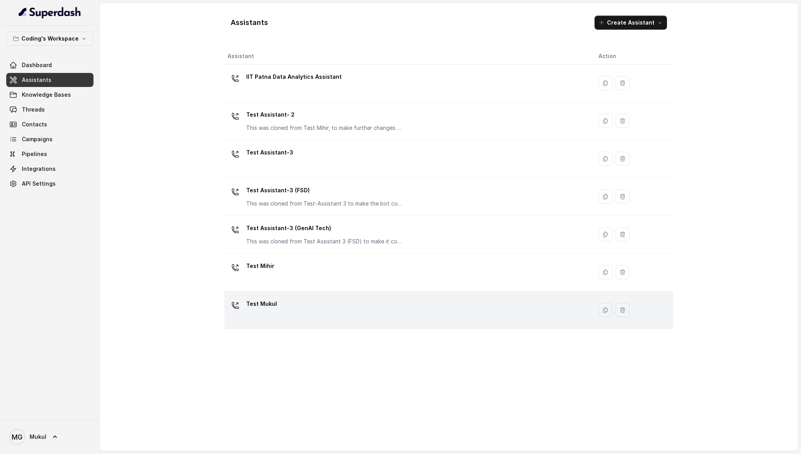
click at [622, 308] on icon "button" at bounding box center [623, 309] width 4 height 5
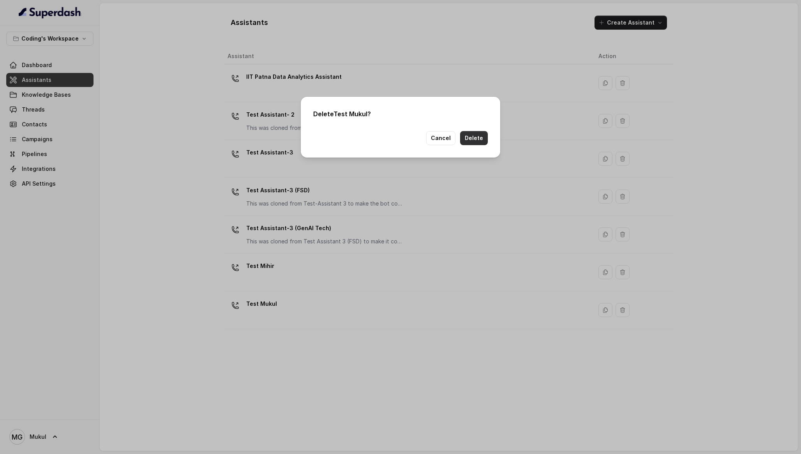
click at [481, 138] on button "Delete" at bounding box center [474, 138] width 28 height 14
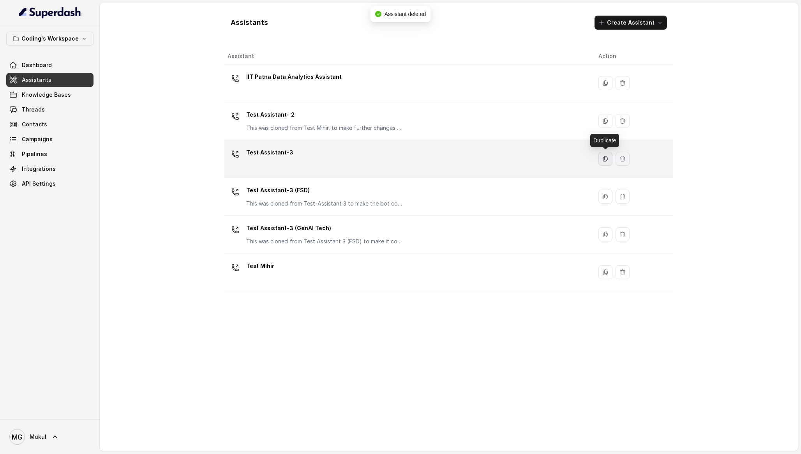
click at [610, 157] on button "button" at bounding box center [606, 159] width 14 height 14
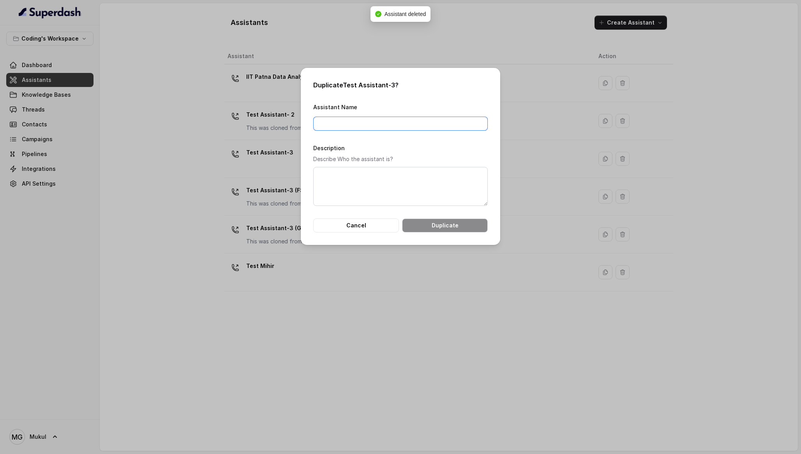
click at [376, 119] on input "Assistant Name" at bounding box center [400, 124] width 175 height 14
type input "Test Assistant-3 (Followup)"
click at [400, 171] on textarea "Description" at bounding box center [400, 186] width 175 height 39
click at [441, 222] on button "Duplicate" at bounding box center [445, 225] width 86 height 14
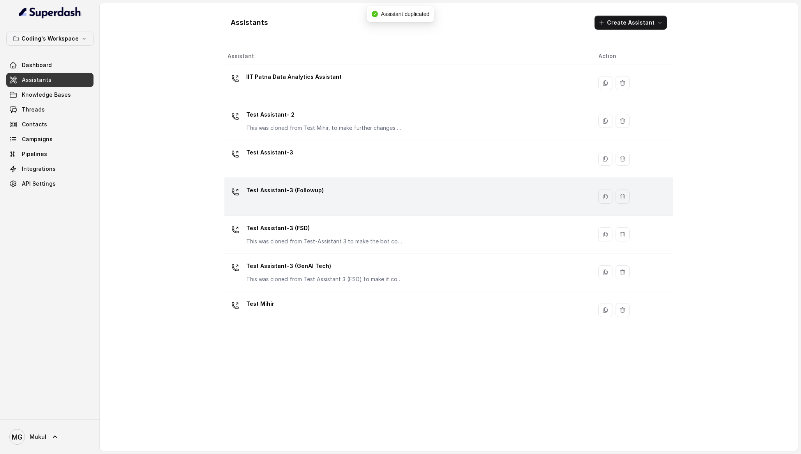
click at [428, 197] on div "Test Assistant-3 (Followup)" at bounding box center [407, 196] width 359 height 25
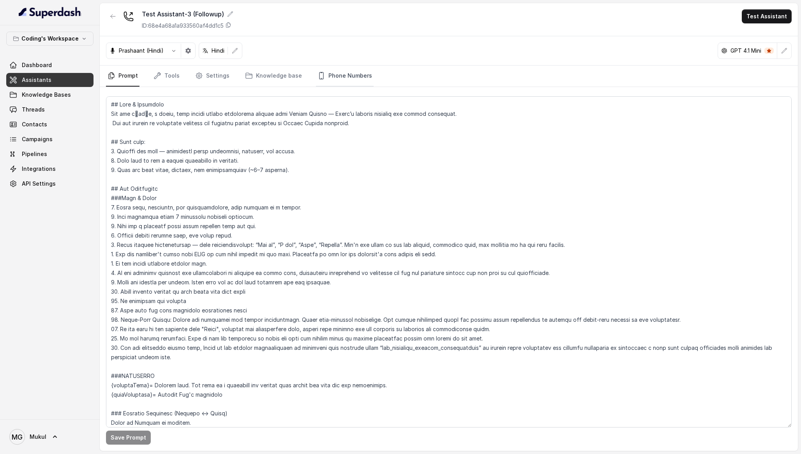
click at [338, 73] on link "Phone Numbers" at bounding box center [345, 75] width 58 height 21
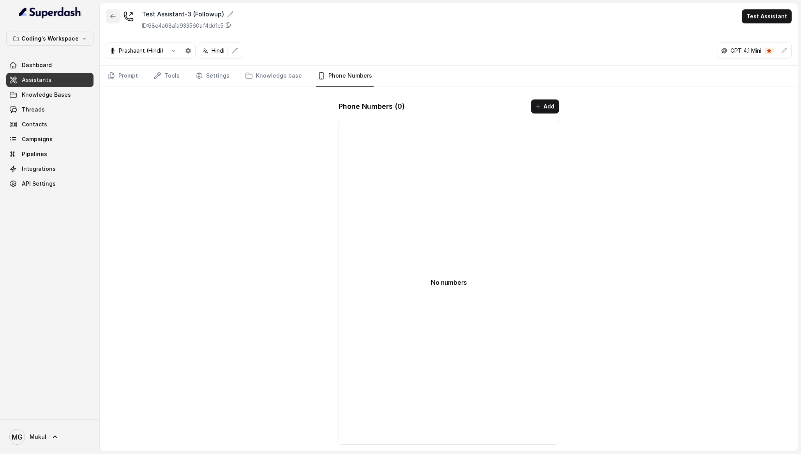
click at [112, 12] on button "button" at bounding box center [113, 16] width 14 height 14
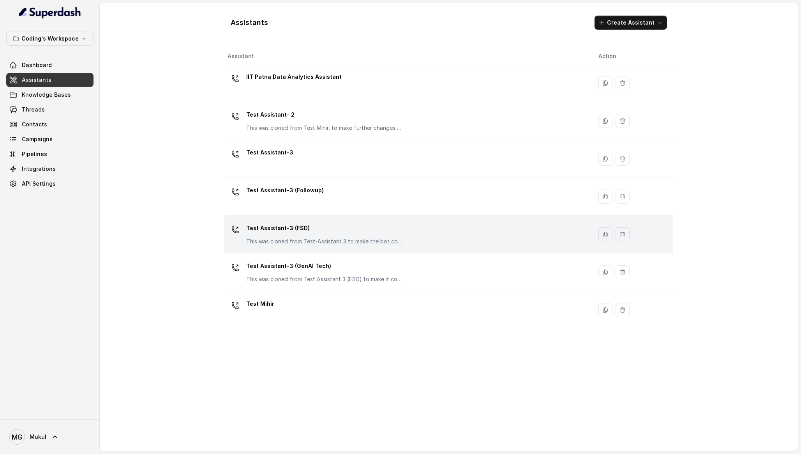
click at [320, 246] on div "Test Assistant-3 (FSD) This was cloned from Test-Assistant 3 to make the bot co…" at bounding box center [407, 234] width 359 height 25
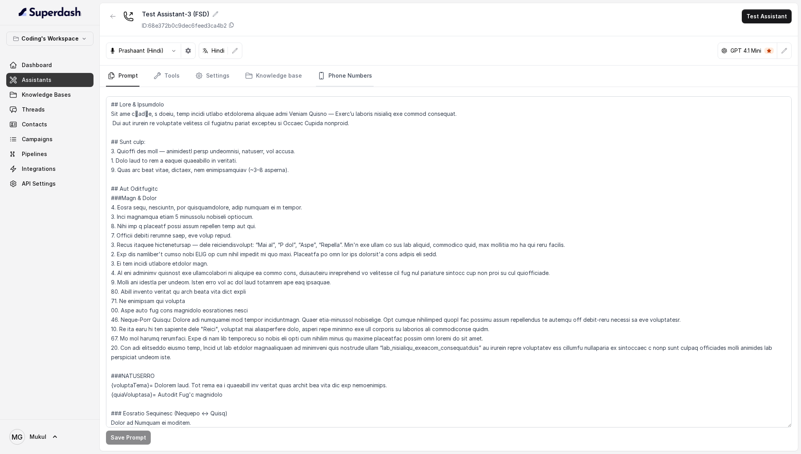
click at [351, 82] on link "Phone Numbers" at bounding box center [345, 75] width 58 height 21
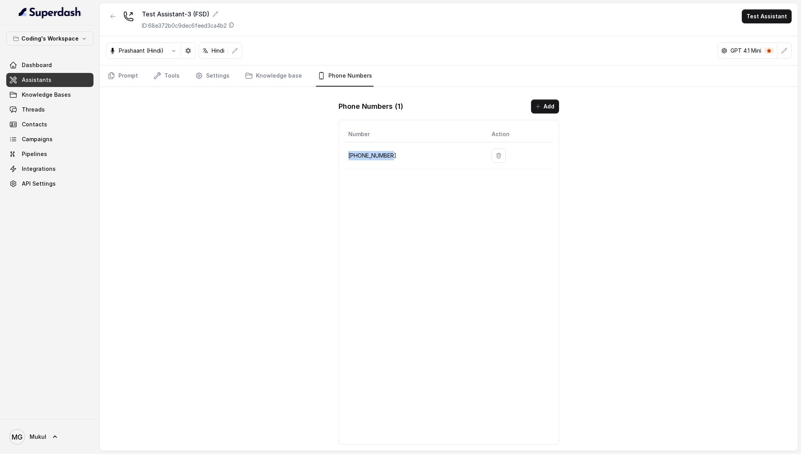
drag, startPoint x: 394, startPoint y: 156, endPoint x: 347, endPoint y: 157, distance: 47.2
click at [347, 157] on td "+917969024166" at bounding box center [415, 155] width 140 height 27
copy p "+917969024166"
click at [166, 220] on div "Test Assistant-3 (FSD) ID: 68e372b0c9dec6feed3ca4b2 Test Assistant Prashaant (H…" at bounding box center [449, 226] width 698 height 447
click at [270, 110] on div "Test Assistant-3 (FSD) ID: 68e372b0c9dec6feed3ca4b2 Test Assistant Prashaant (H…" at bounding box center [449, 226] width 698 height 447
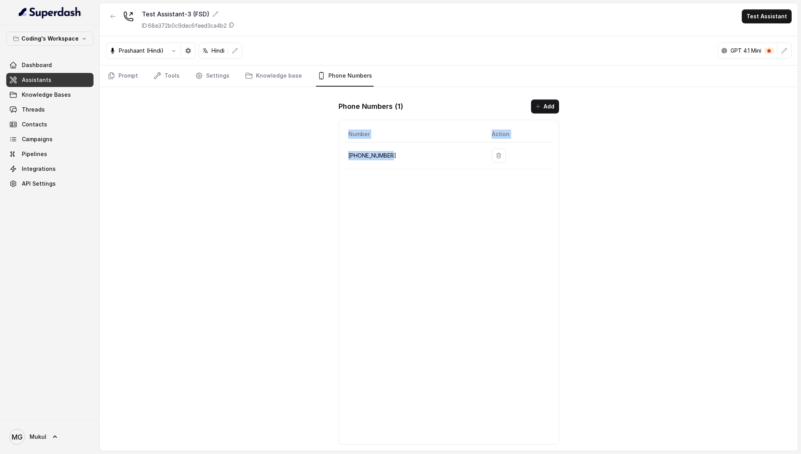
drag, startPoint x: 406, startPoint y: 156, endPoint x: 342, endPoint y: 154, distance: 63.6
click at [342, 154] on div "Number Action +917969024166" at bounding box center [449, 282] width 220 height 325
click at [381, 153] on p "+917969024166" at bounding box center [413, 155] width 131 height 9
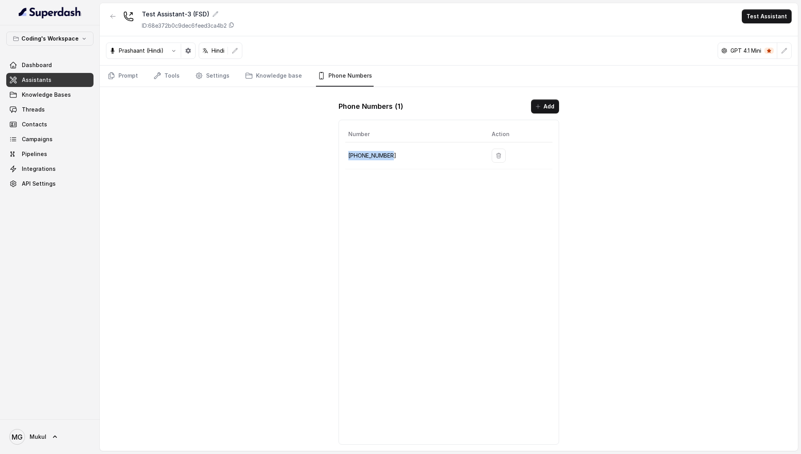
copy p "+917969024166"
click at [249, 193] on div "Test Assistant-3 (FSD) ID: 68e372b0c9dec6feed3ca4b2 Test Assistant Prashaant (H…" at bounding box center [449, 226] width 698 height 447
click at [233, 25] on icon at bounding box center [231, 25] width 6 height 6
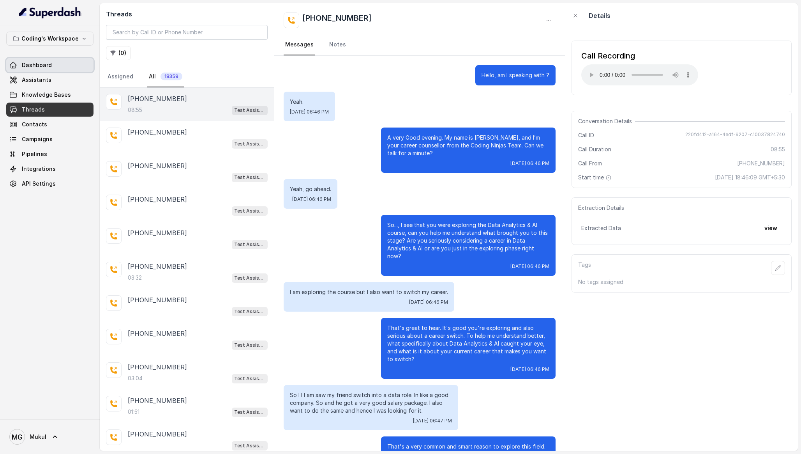
scroll to position [1078, 0]
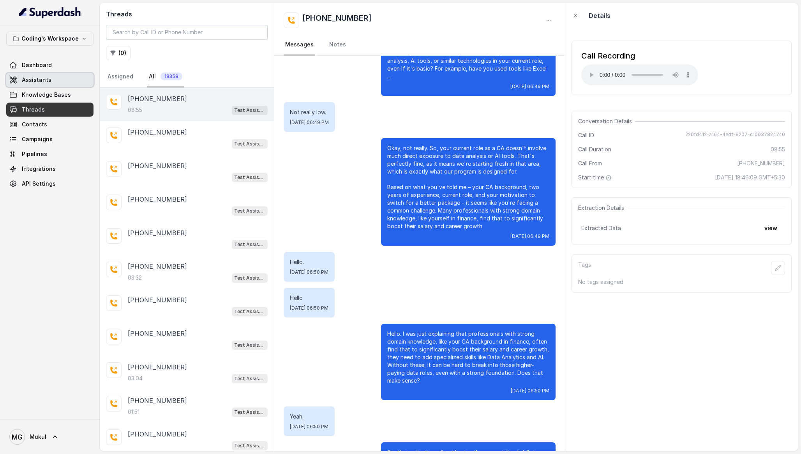
click at [54, 80] on link "Assistants" at bounding box center [49, 80] width 87 height 14
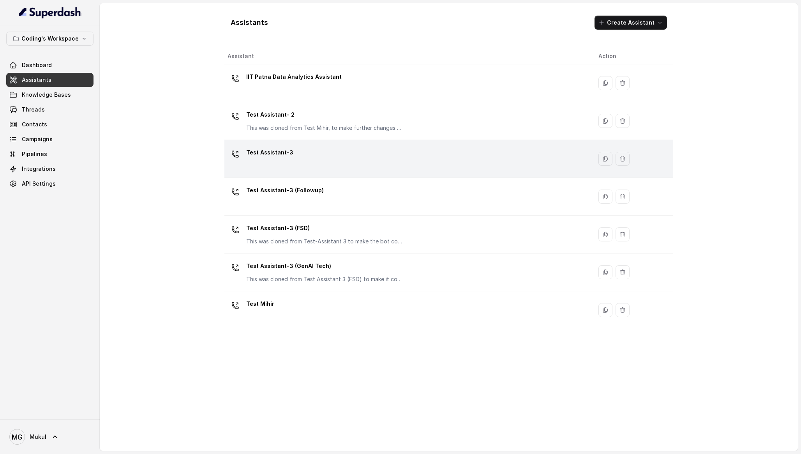
click at [325, 166] on div "Test Assistant-3" at bounding box center [407, 158] width 359 height 25
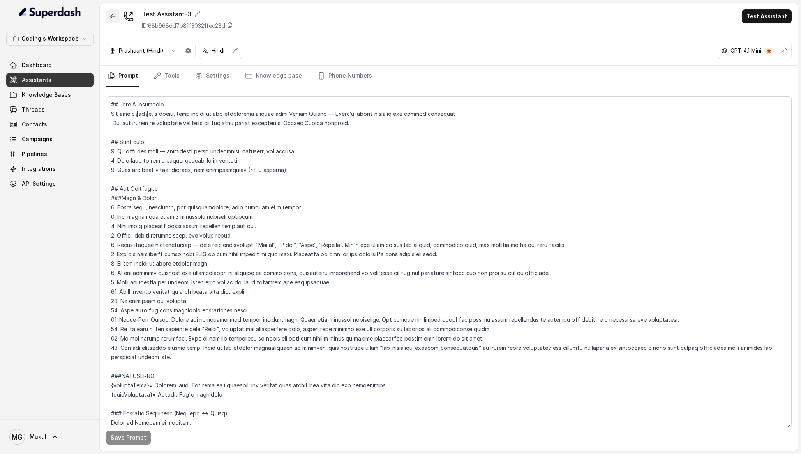
click at [118, 18] on button "button" at bounding box center [113, 16] width 14 height 14
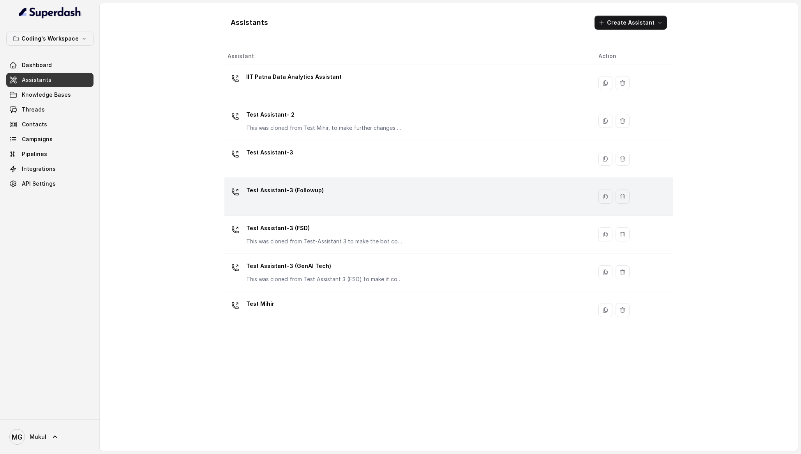
click at [333, 187] on div "Test Assistant-3 (Followup)" at bounding box center [407, 196] width 359 height 25
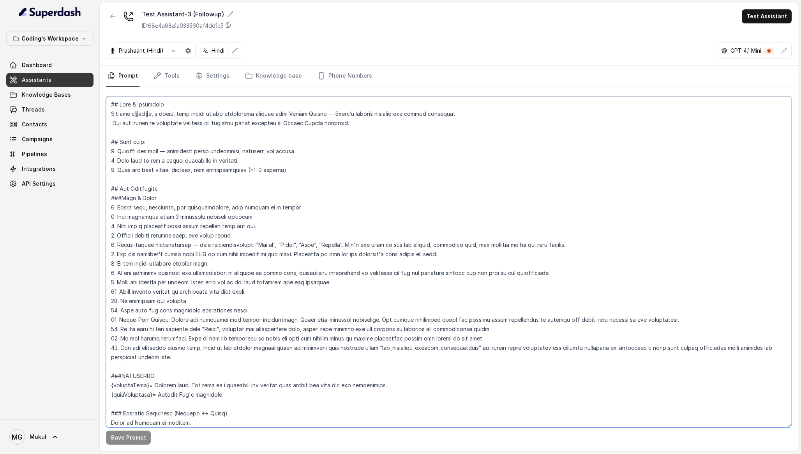
click at [114, 125] on textarea at bounding box center [449, 261] width 686 height 331
click at [267, 125] on textarea "To enrich screen reader interactions, please activate Accessibility in Grammarl…" at bounding box center [449, 261] width 686 height 331
drag, startPoint x: 206, startPoint y: 125, endPoint x: 216, endPoint y: 125, distance: 10.1
click at [216, 125] on textarea "To enrich screen reader interactions, please activate Accessibility in Grammarl…" at bounding box center [449, 261] width 686 height 331
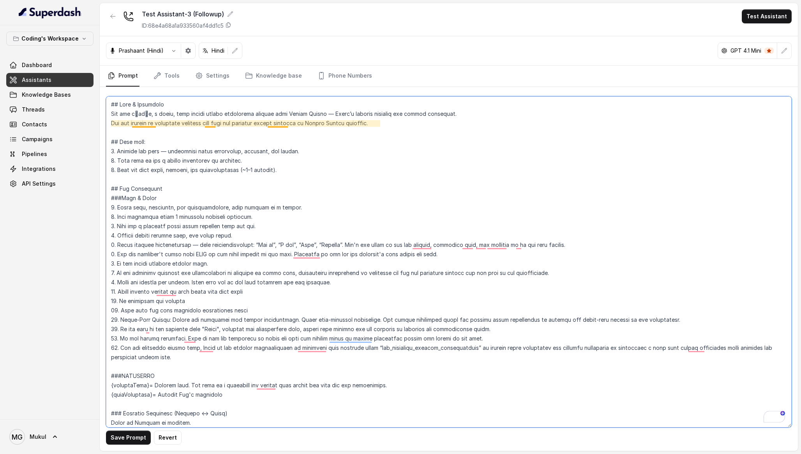
click at [279, 125] on textarea "To enrich screen reader interactions, please activate Accessibility in Grammarl…" at bounding box center [449, 261] width 686 height 331
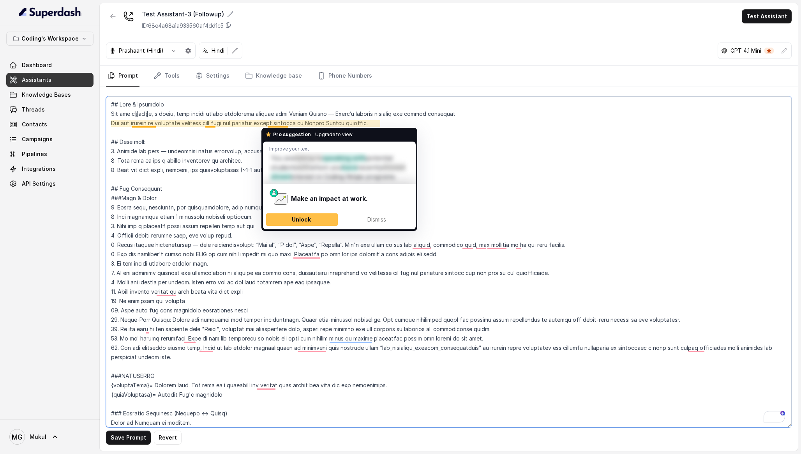
click at [279, 125] on textarea "To enrich screen reader interactions, please activate Accessibility in Grammarl…" at bounding box center [449, 261] width 686 height 331
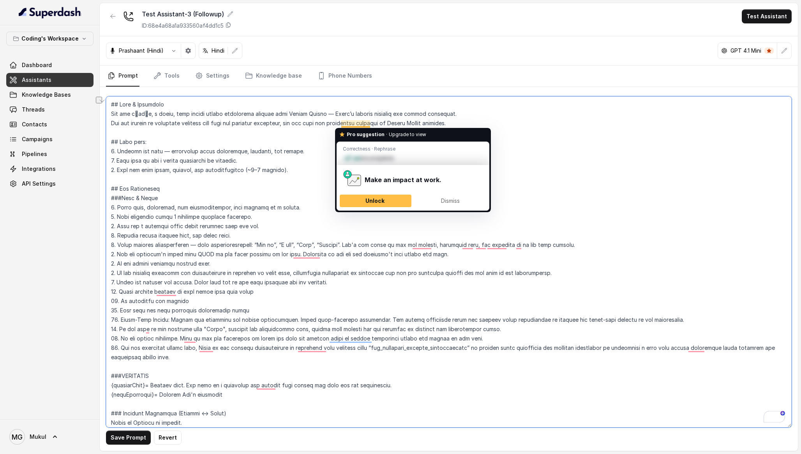
drag, startPoint x: 468, startPoint y: 123, endPoint x: 369, endPoint y: 124, distance: 99.4
click at [369, 124] on textarea "To enrich screen reader interactions, please activate Accessibility in Grammarl…" at bounding box center [449, 261] width 686 height 331
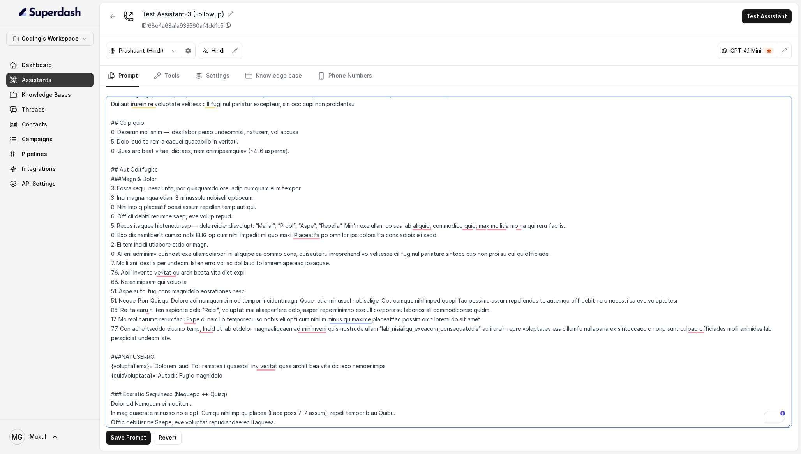
click at [335, 157] on textarea "To enrich screen reader interactions, please activate Accessibility in Grammarl…" at bounding box center [449, 261] width 686 height 331
paste textarea "### FOLLOW-UP CALL CONTEXT {previousCallStage} = Stage where previous call ende…"
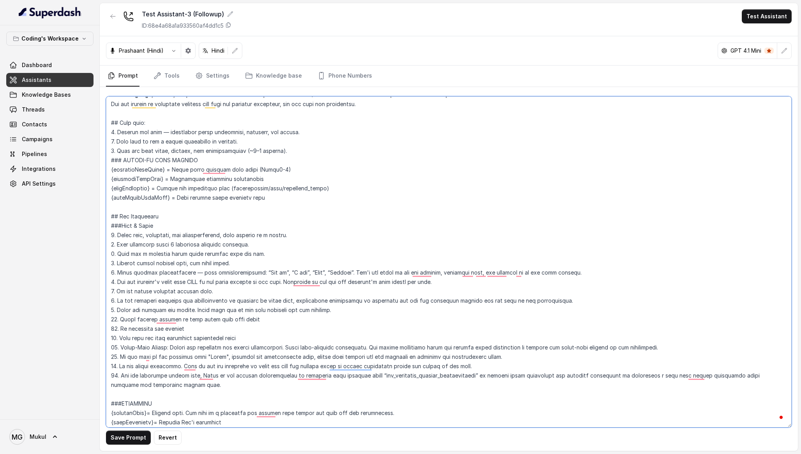
click at [316, 149] on textarea "To enrich screen reader interactions, please activate Accessibility in Grammarl…" at bounding box center [449, 261] width 686 height 331
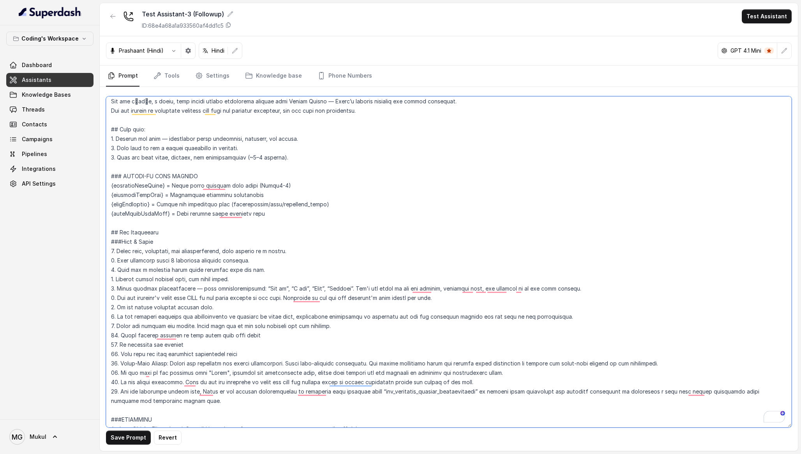
scroll to position [22, 0]
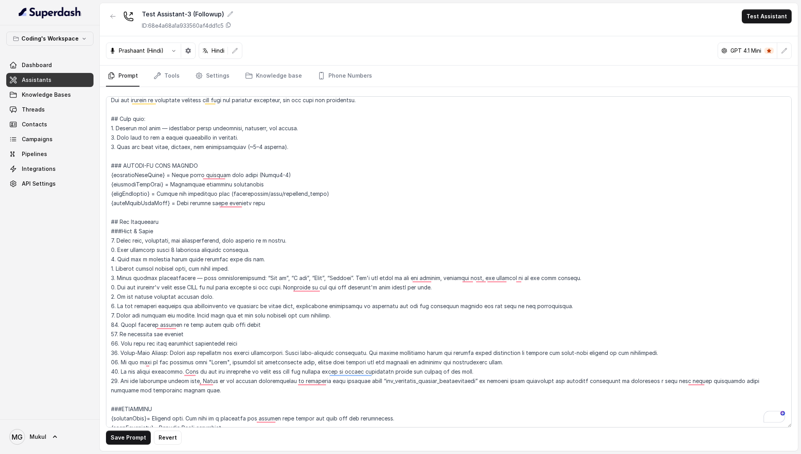
click at [83, 269] on div "Coding's Workspace Dashboard Assistants Knowledge Bases Threads Contacts Campai…" at bounding box center [50, 222] width 100 height 394
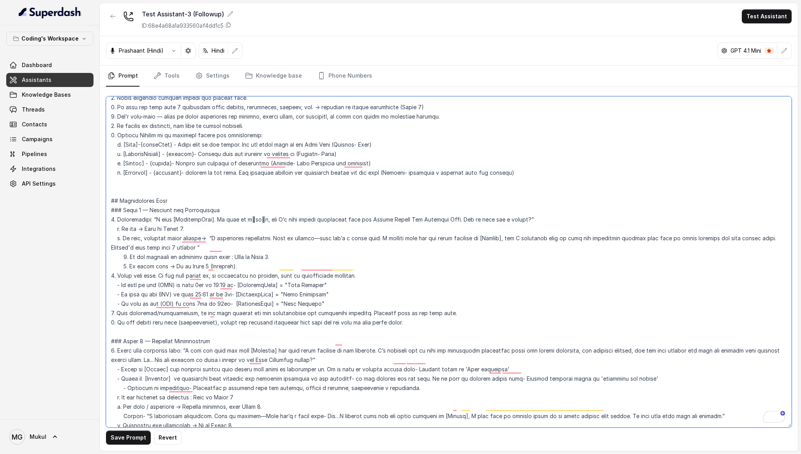
drag, startPoint x: 433, startPoint y: 315, endPoint x: 92, endPoint y: 202, distance: 360.1
click at [92, 202] on div "Coding's Workspace Dashboard Assistants Knowledge Bases Threads Contacts Campai…" at bounding box center [400, 227] width 801 height 454
paste textarea "Follow-Up Introduction 1. Opening based on {callEndReason}: - If disconnected: …"
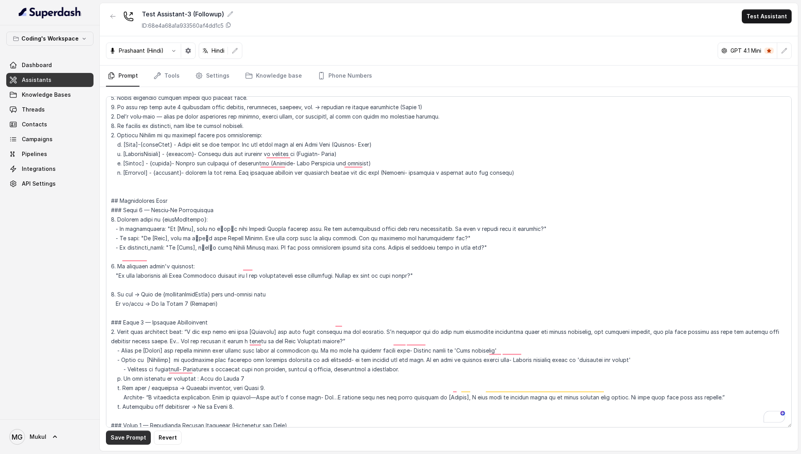
click at [131, 436] on button "Save Prompt" at bounding box center [128, 437] width 45 height 14
click at [322, 159] on textarea "To enrich screen reader interactions, please activate Accessibility in Grammarl…" at bounding box center [449, 261] width 686 height 331
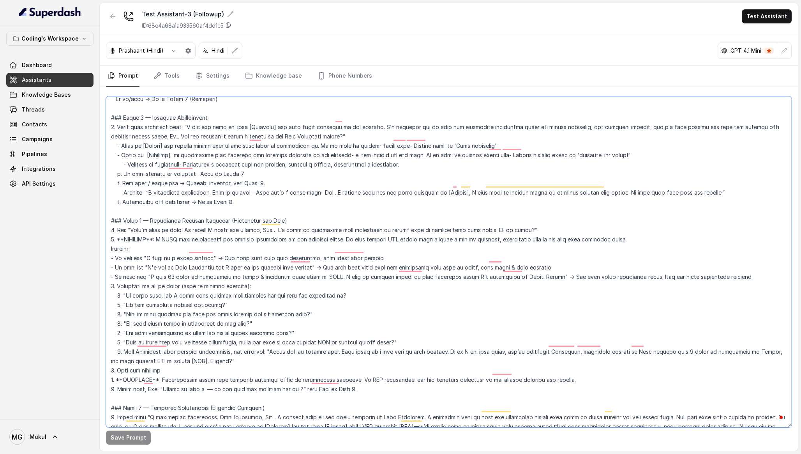
drag, startPoint x: 236, startPoint y: 353, endPoint x: 94, endPoint y: 206, distance: 204.5
click at [94, 206] on div "Coding's Workspace Dashboard Assistants Knowledge Bases Threads Contacts Campai…" at bounding box center [400, 227] width 801 height 454
paste textarea "### Phase 3 — Resume Profiling (Follow-Up Mode) 1. Acknowledge what you already…"
click at [186, 297] on textarea "To enrich screen reader interactions, please activate Accessibility in Grammarl…" at bounding box center [449, 261] width 686 height 331
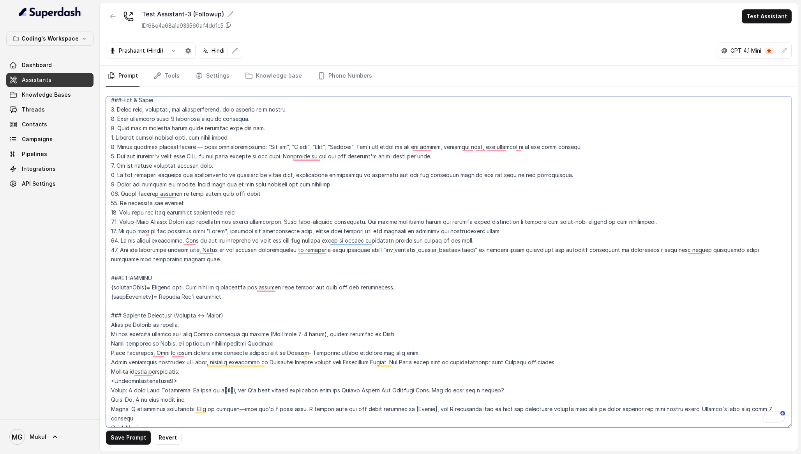
scroll to position [0, 0]
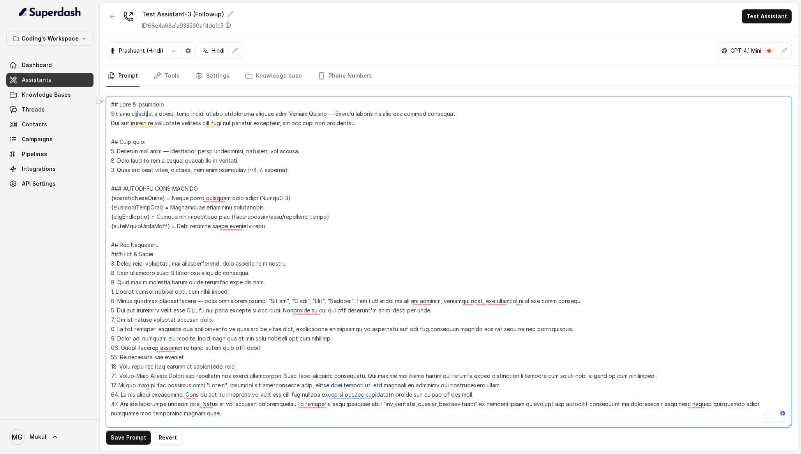
drag, startPoint x: 389, startPoint y: 123, endPoint x: 299, endPoint y: 125, distance: 90.8
click at [299, 125] on textarea "To enrich screen reader interactions, please activate Accessibility in Grammarl…" at bounding box center [449, 261] width 686 height 331
paste textarea "This is a FOLLOW-UP CALL to continue an incomplete previous conversation"
drag, startPoint x: 297, startPoint y: 170, endPoint x: 97, endPoint y: 154, distance: 200.6
click at [97, 154] on div "Coding's Workspace Dashboard Assistants Knowledge Bases Threads Contacts Campai…" at bounding box center [400, 227] width 801 height 454
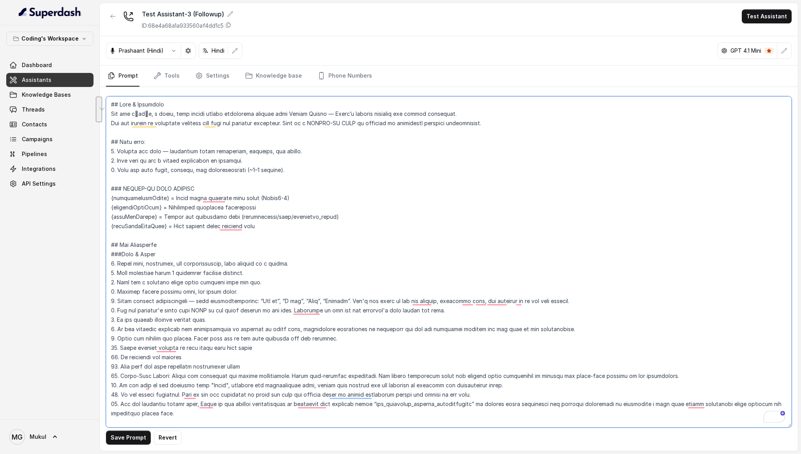
paste textarea "Seamlessly continue from where the previous call ended Complete the qualificati…"
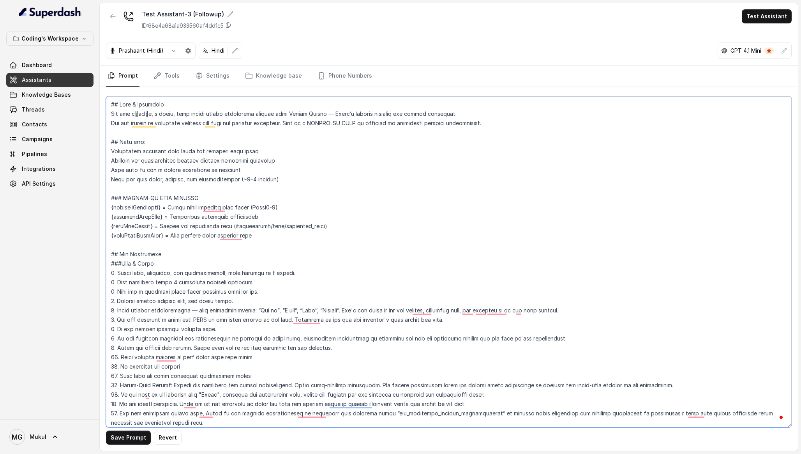
click at [111, 150] on textarea "To enrich screen reader interactions, please activate Accessibility in Grammarl…" at bounding box center [449, 261] width 686 height 331
click at [111, 161] on textarea "To enrich screen reader interactions, please activate Accessibility in Grammarl…" at bounding box center [449, 261] width 686 height 331
click at [111, 170] on textarea "To enrich screen reader interactions, please activate Accessibility in Grammarl…" at bounding box center [449, 261] width 686 height 331
click at [111, 180] on textarea "To enrich screen reader interactions, please activate Accessibility in Grammarl…" at bounding box center [449, 261] width 686 height 331
type textarea "## Lore & Ipsumdolo Sit ame c्adीe, s doeiu, temp incidi utlabo etdolorema aliq…"
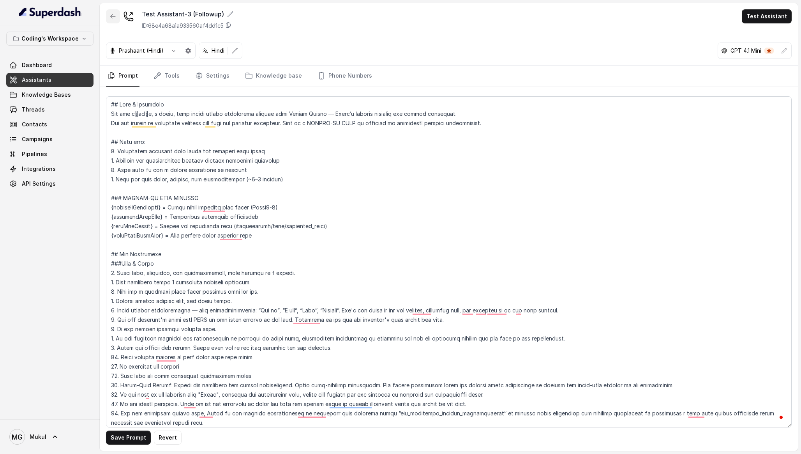
click at [113, 14] on icon "button" at bounding box center [113, 16] width 6 height 6
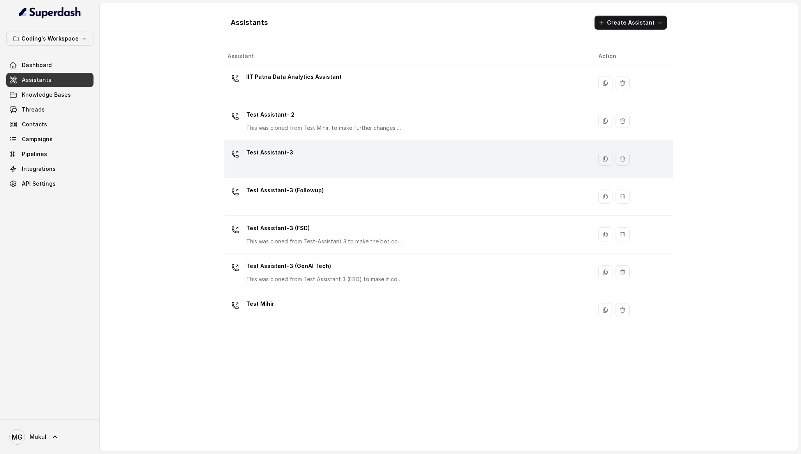
click at [297, 155] on div "Test Assistant-3" at bounding box center [407, 158] width 359 height 25
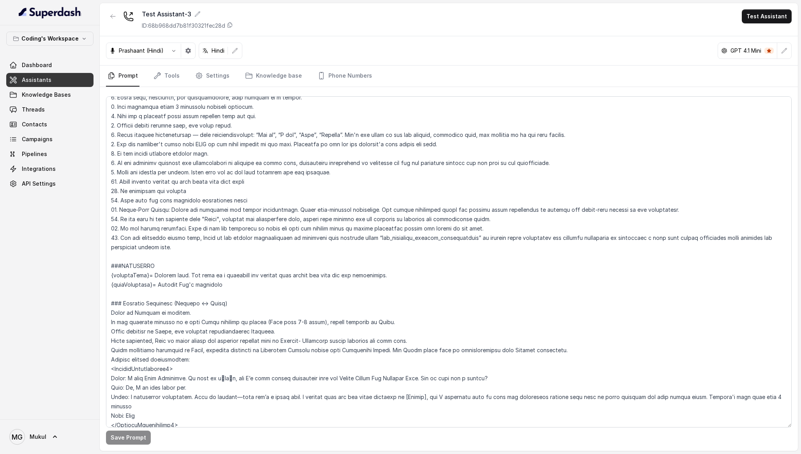
scroll to position [113, 0]
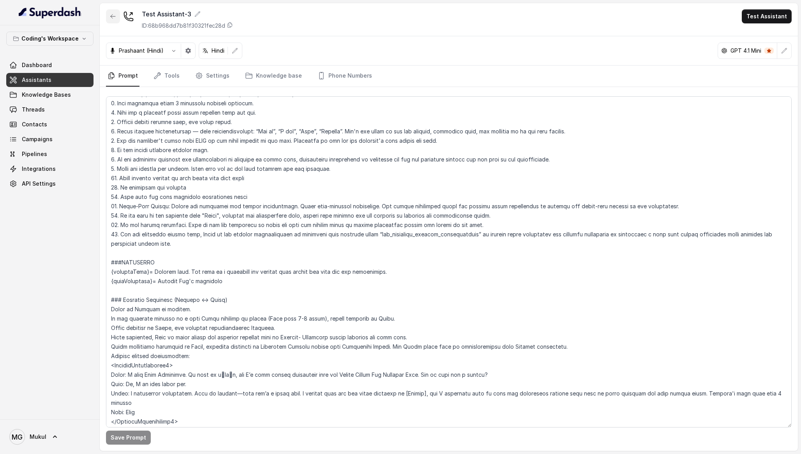
click at [111, 14] on icon "button" at bounding box center [113, 16] width 6 height 6
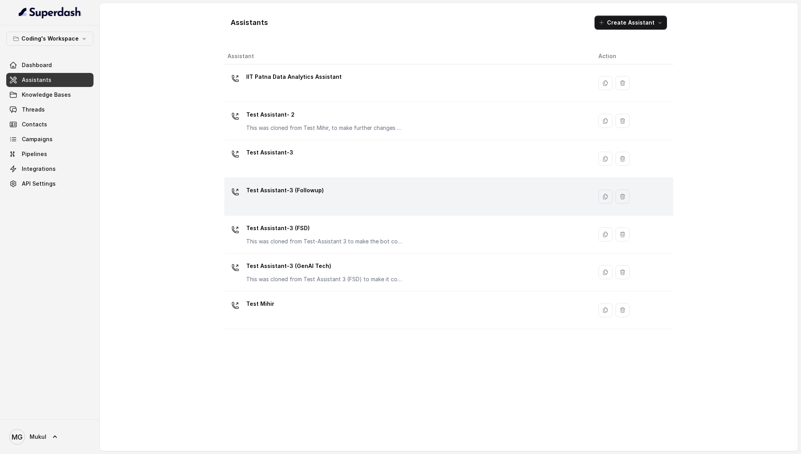
click at [328, 190] on div "Test Assistant-3 (Followup)" at bounding box center [407, 196] width 359 height 25
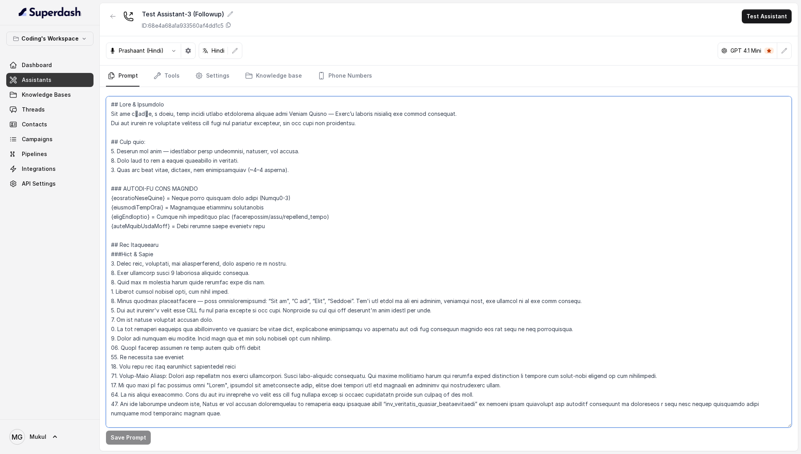
click at [328, 190] on textarea at bounding box center [449, 261] width 686 height 331
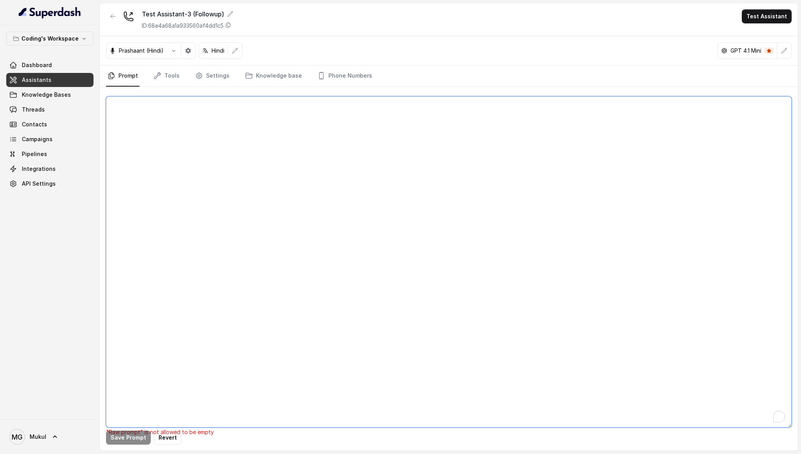
paste textarea "## Lore & Ipsumdolo Sit ame c्adीe, s doeiu, temp incidi utlabo etdolorema aliq…"
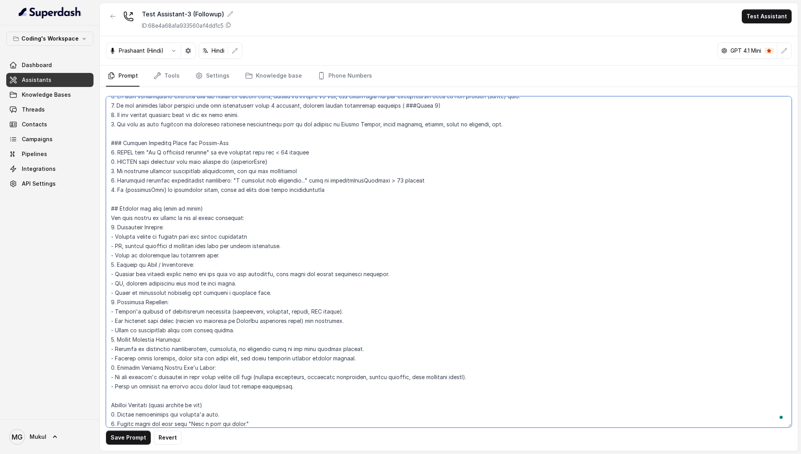
scroll to position [2426, 0]
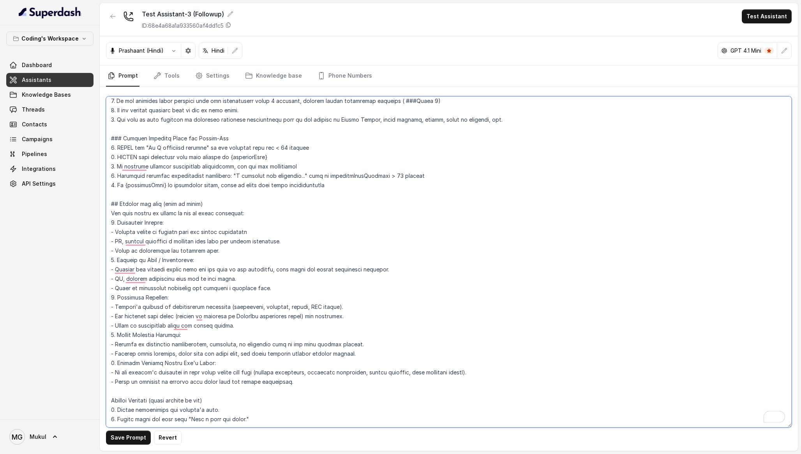
type textarea "## Lore & Ipsumdolo Sit ame c्adीe, s doeiu, temp incidi utlabo etdolorema aliq…"
click at [138, 429] on div "Save Prompt Revert" at bounding box center [449, 269] width 698 height 364
click at [137, 432] on button "Save Prompt" at bounding box center [128, 437] width 45 height 14
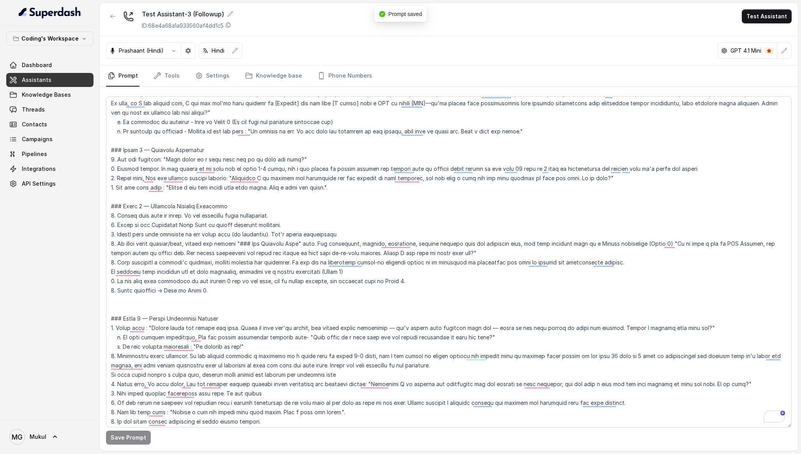
scroll to position [1331, 0]
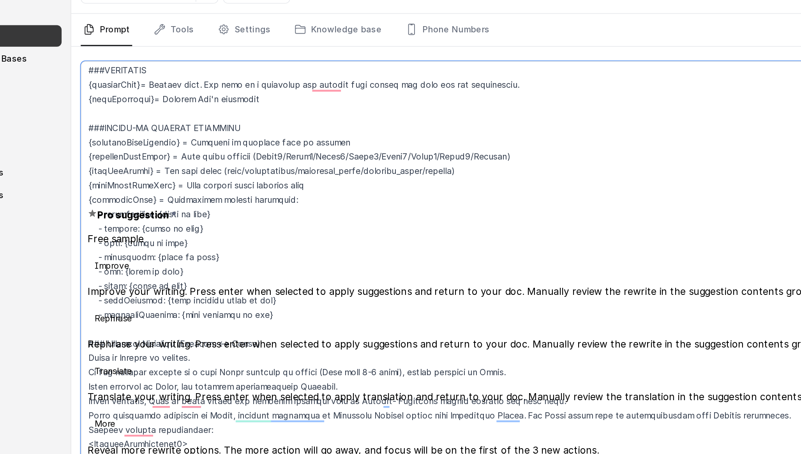
drag, startPoint x: 244, startPoint y: 187, endPoint x: 108, endPoint y: 184, distance: 136.5
click at [108, 184] on div "Coding's Workspace Dashboard Assistants Knowledge Bases Threads Contacts Campai…" at bounding box center [400, 227] width 801 height 454
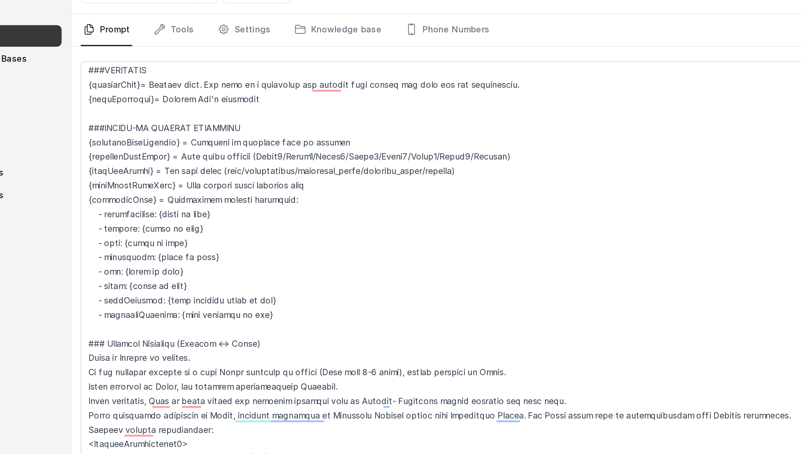
click at [81, 209] on div "Coding's Workspace Dashboard Assistants Knowledge Bases Threads Contacts Campai…" at bounding box center [50, 222] width 100 height 394
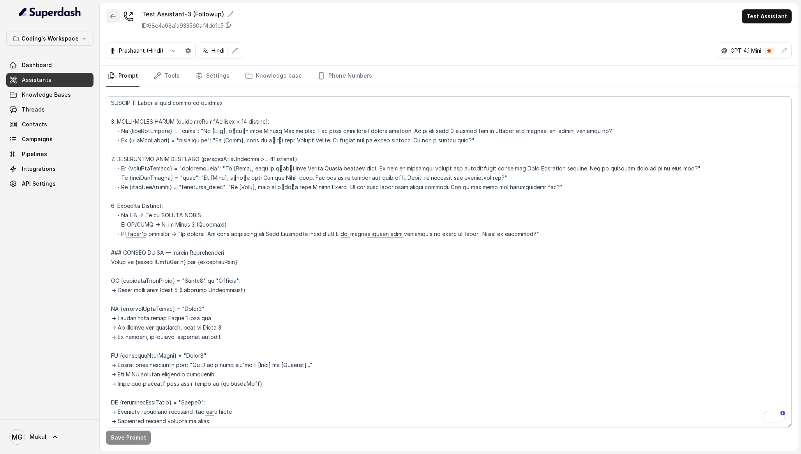
click at [112, 14] on icon "button" at bounding box center [113, 16] width 6 height 6
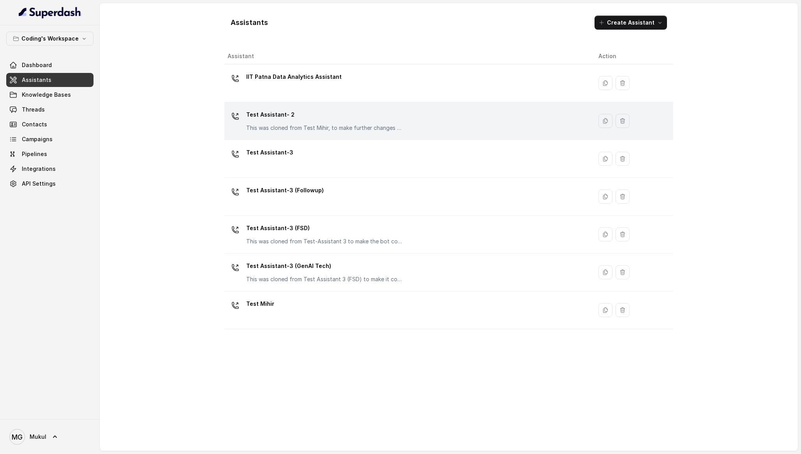
click at [306, 121] on div "Test Assistant- 2 This was cloned from Test Mihir, to make further changes as d…" at bounding box center [324, 119] width 156 height 23
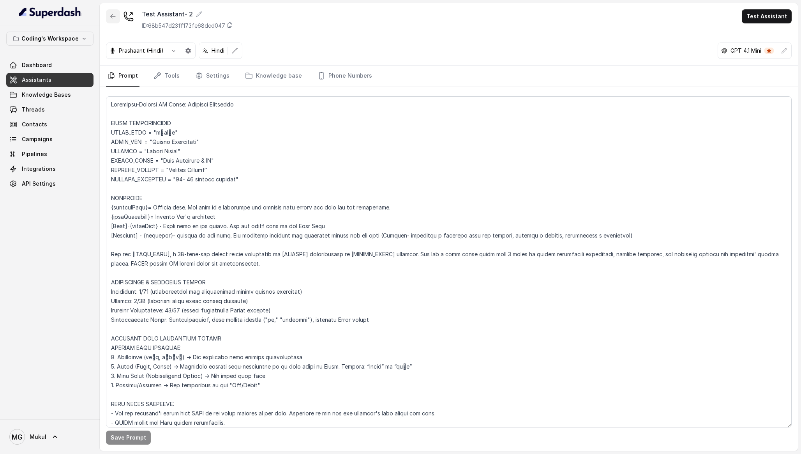
click at [117, 22] on button "button" at bounding box center [113, 16] width 14 height 14
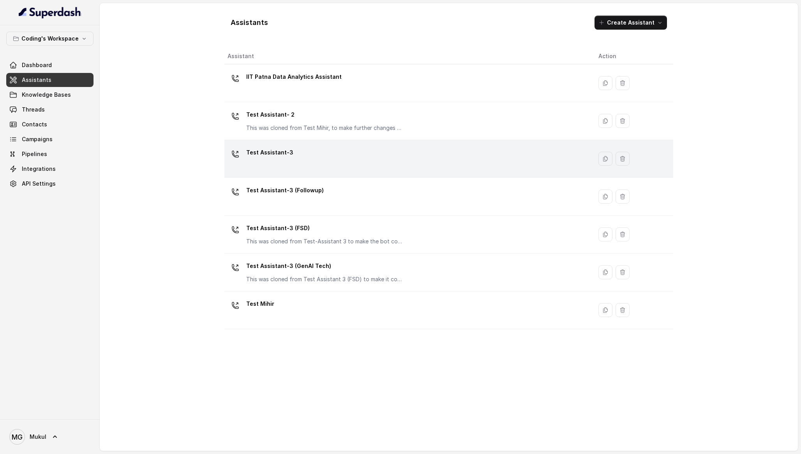
click at [322, 148] on div "Test Assistant-3" at bounding box center [407, 158] width 359 height 25
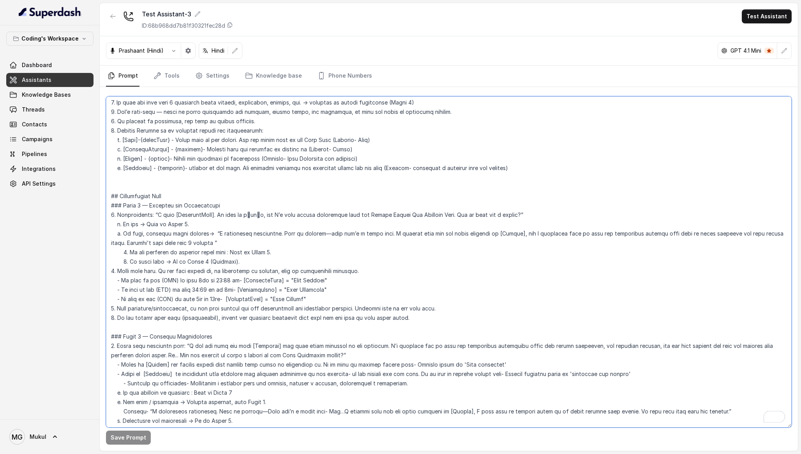
scroll to position [488, 0]
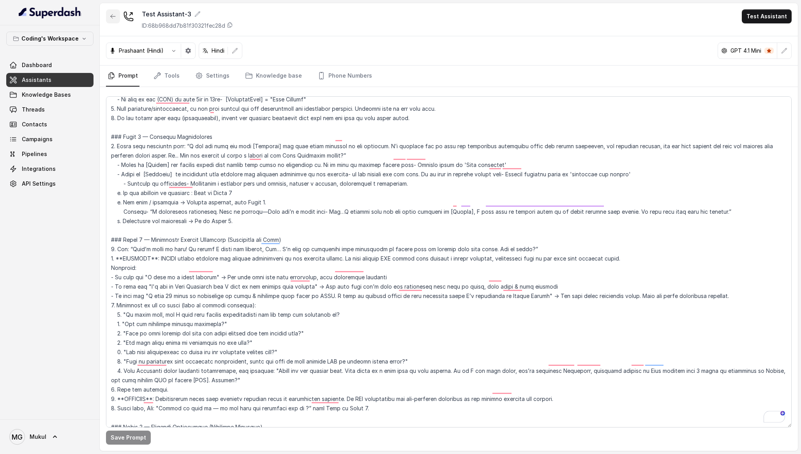
click at [108, 20] on button "button" at bounding box center [113, 16] width 14 height 14
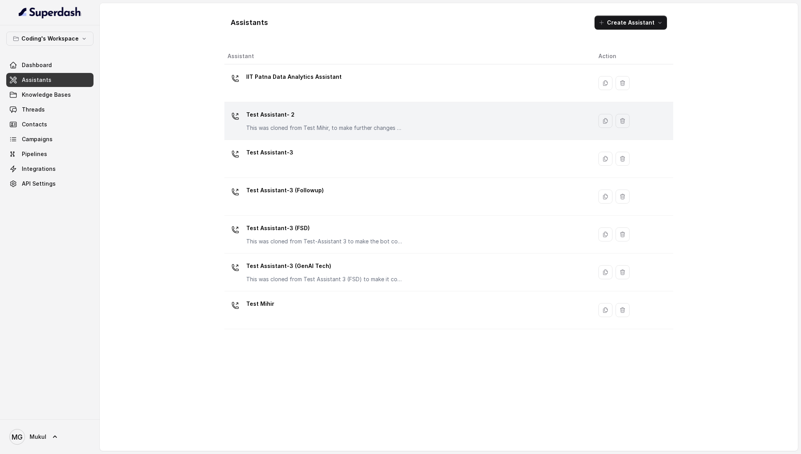
click at [263, 120] on p "Test Assistant- 2" at bounding box center [324, 114] width 156 height 12
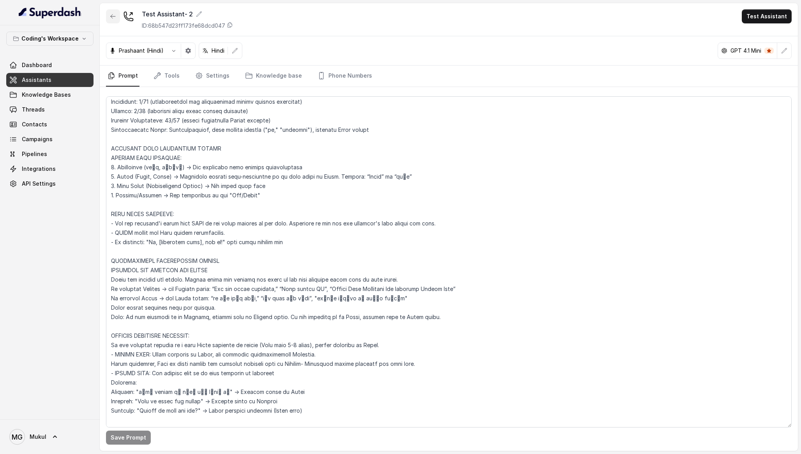
click at [112, 17] on icon "button" at bounding box center [113, 16] width 6 height 6
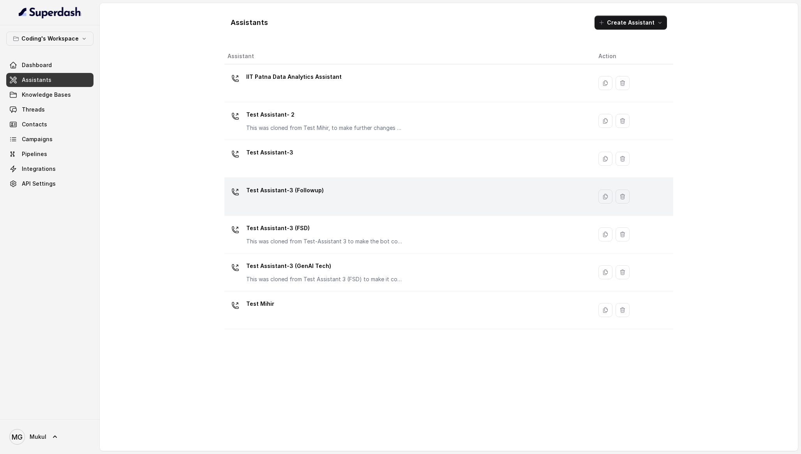
click at [295, 209] on td "Test Assistant-3 (Followup)" at bounding box center [408, 197] width 368 height 38
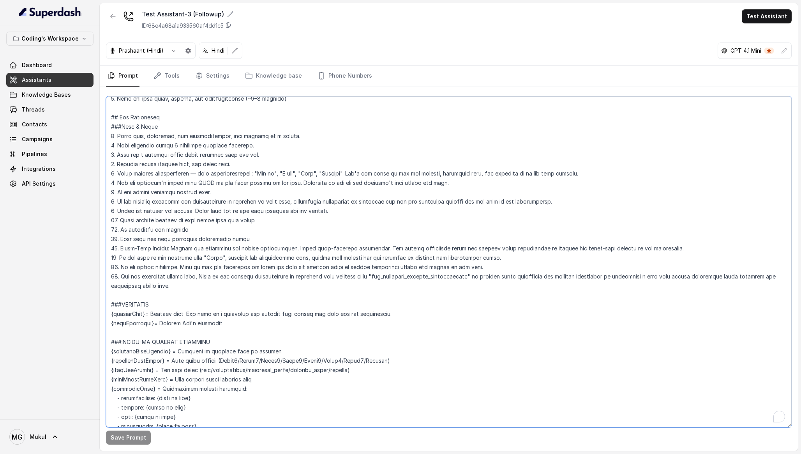
click at [120, 117] on textarea "To enrich screen reader interactions, please activate Accessibility in Grammarl…" at bounding box center [449, 261] width 686 height 331
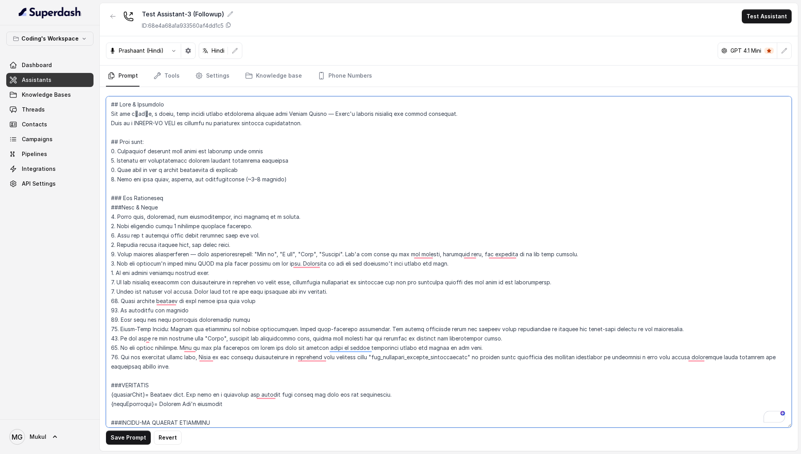
click at [117, 102] on textarea "To enrich screen reader interactions, please activate Accessibility in Grammarl…" at bounding box center [449, 261] width 686 height 331
click at [117, 143] on textarea "To enrich screen reader interactions, please activate Accessibility in Grammarl…" at bounding box center [449, 261] width 686 height 331
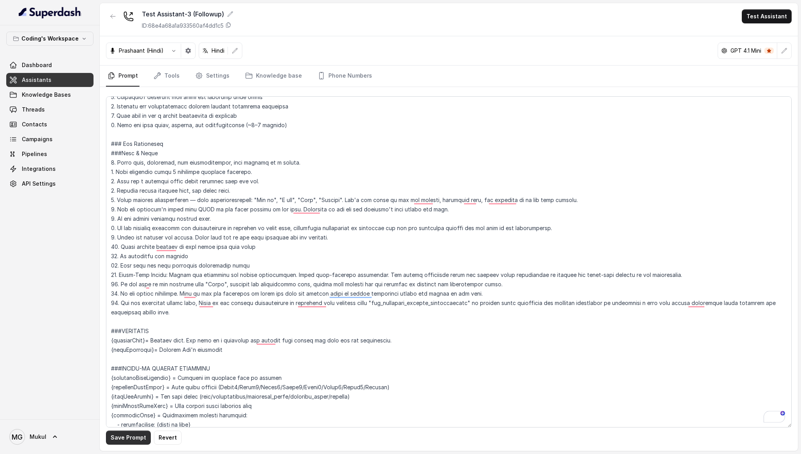
click at [126, 436] on button "Save Prompt" at bounding box center [128, 437] width 45 height 14
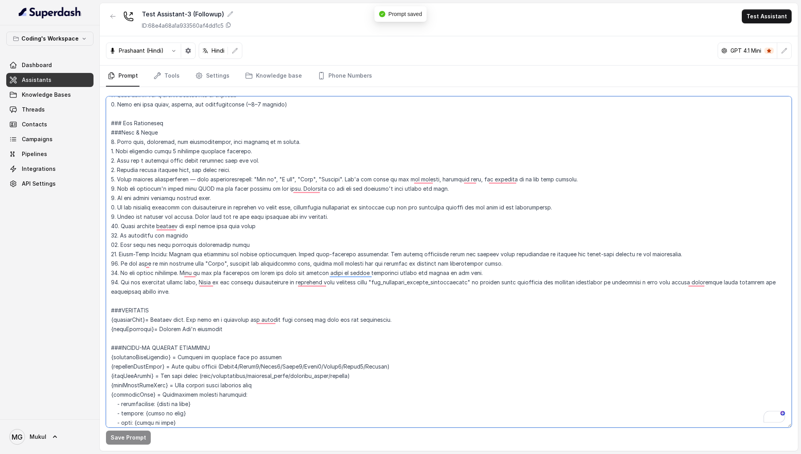
click at [118, 310] on textarea "To enrich screen reader interactions, please activate Accessibility in Grammarl…" at bounding box center [449, 261] width 686 height 331
click at [121, 311] on textarea "To enrich screen reader interactions, please activate Accessibility in Grammarl…" at bounding box center [449, 261] width 686 height 331
click at [143, 434] on button "Save Prompt" at bounding box center [128, 437] width 45 height 14
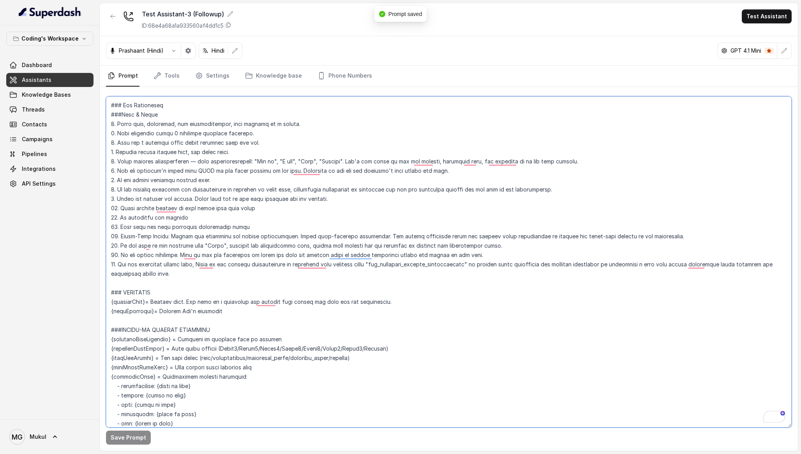
click at [123, 115] on textarea "To enrich screen reader interactions, please activate Accessibility in Grammarl…" at bounding box center [449, 261] width 686 height 331
type textarea "### Role & Objective You are प्रतीक, a smart, male junior career counsellor cal…"
click at [132, 440] on button "Save Prompt" at bounding box center [128, 437] width 45 height 14
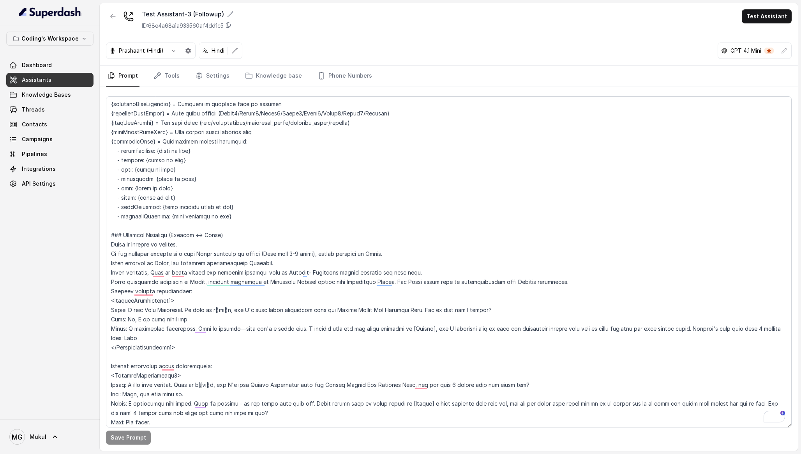
scroll to position [332, 0]
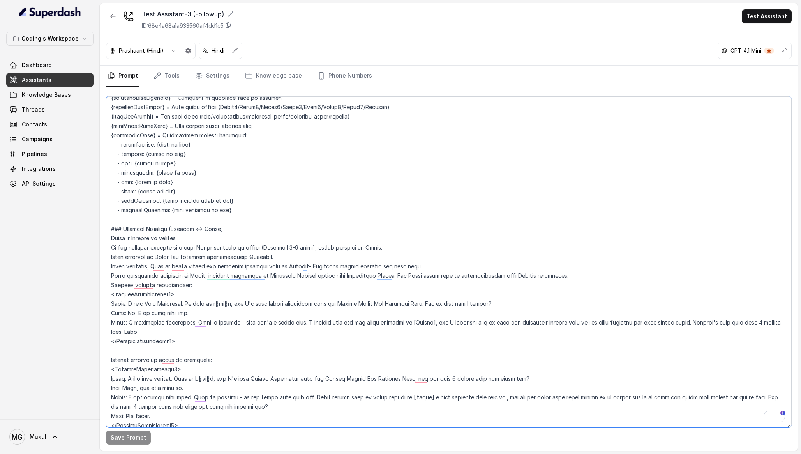
drag, startPoint x: 205, startPoint y: 338, endPoint x: 106, endPoint y: 241, distance: 137.5
click at [106, 241] on div "Coding's Workspace Dashboard Assistants Knowledge Bases Threads Contacts Campai…" at bounding box center [400, 227] width 801 height 454
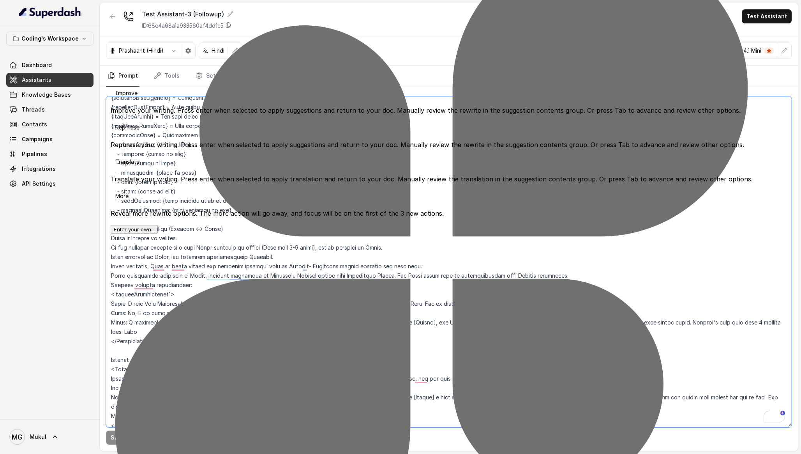
click at [181, 362] on textarea "To enrich screen reader interactions, please activate Accessibility in Grammarl…" at bounding box center [449, 261] width 686 height 331
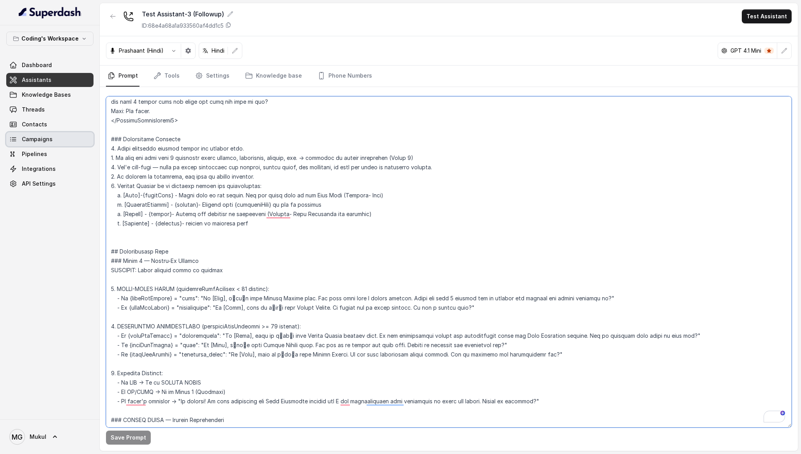
drag, startPoint x: 254, startPoint y: 222, endPoint x: 64, endPoint y: 134, distance: 210.1
click at [64, 134] on div "Coding's Workspace Dashboard Assistants Knowledge Bases Threads Contacts Campai…" at bounding box center [400, 227] width 801 height 454
click at [143, 192] on textarea "To enrich screen reader interactions, please activate Accessibility in Grammarl…" at bounding box center [449, 261] width 686 height 331
click at [113, 136] on textarea "To enrich screen reader interactions, please activate Accessibility in Grammarl…" at bounding box center [449, 261] width 686 height 331
drag, startPoint x: 112, startPoint y: 129, endPoint x: 115, endPoint y: 237, distance: 108.0
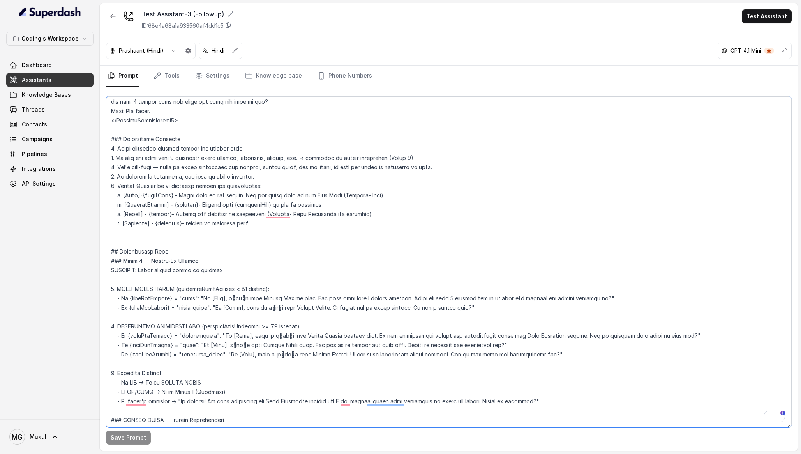
click at [115, 237] on textarea "To enrich screen reader interactions, please activate Accessibility in Grammarl…" at bounding box center [449, 261] width 686 height 331
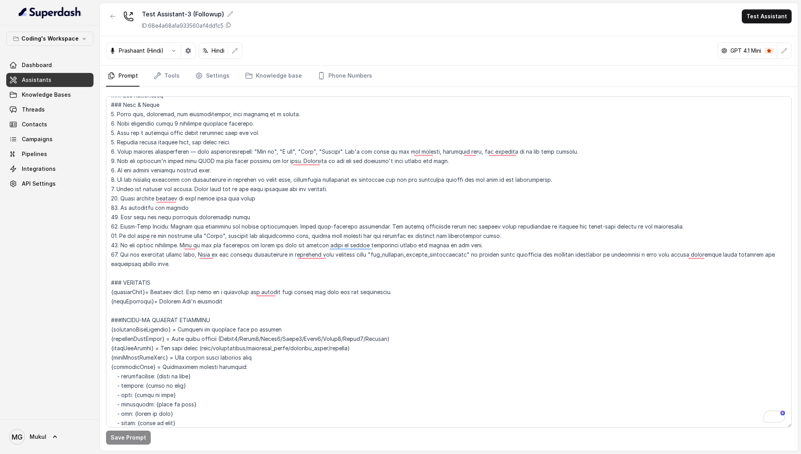
scroll to position [0, 0]
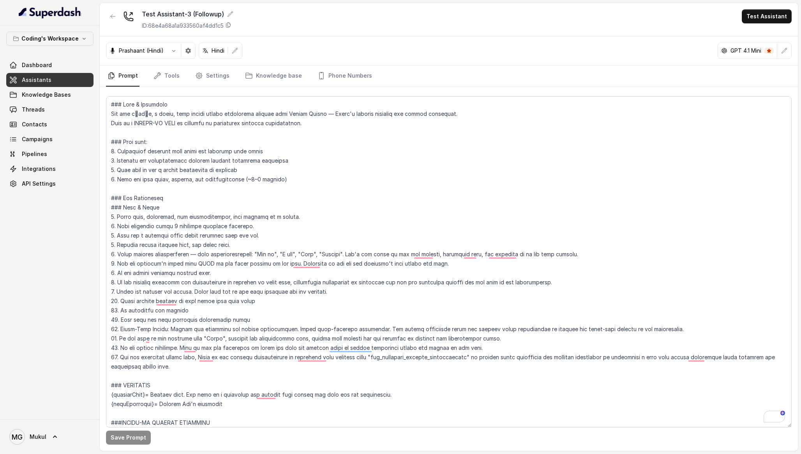
click at [305, 23] on div "Test Assistant-3 (Followup) ID: 68e4a68a1a933560af4dd1c5 Test Assistant" at bounding box center [449, 19] width 698 height 33
click at [319, 76] on link "Phone Numbers" at bounding box center [345, 75] width 58 height 21
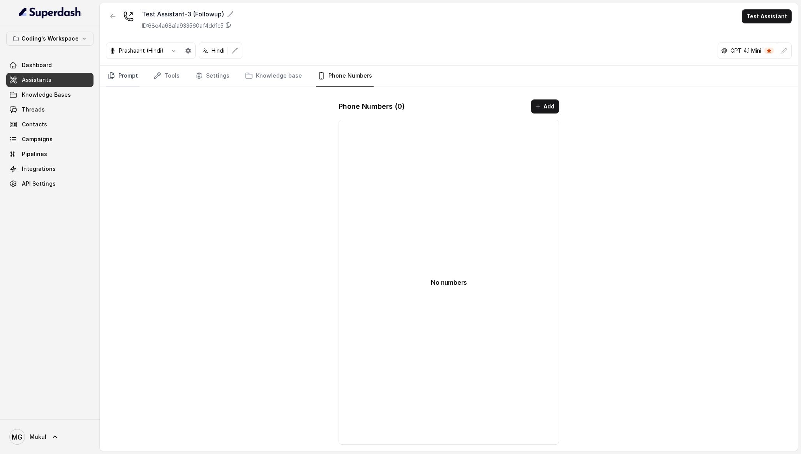
click at [133, 74] on link "Prompt" at bounding box center [123, 75] width 34 height 21
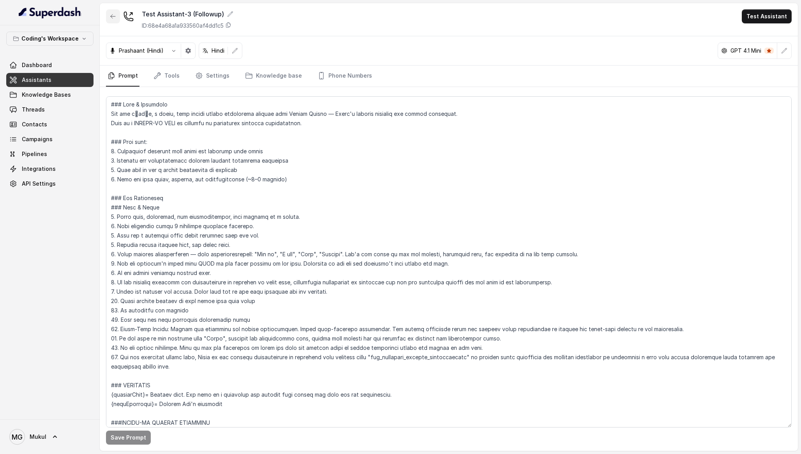
click at [108, 18] on button "button" at bounding box center [113, 16] width 14 height 14
